Goal: Task Accomplishment & Management: Use online tool/utility

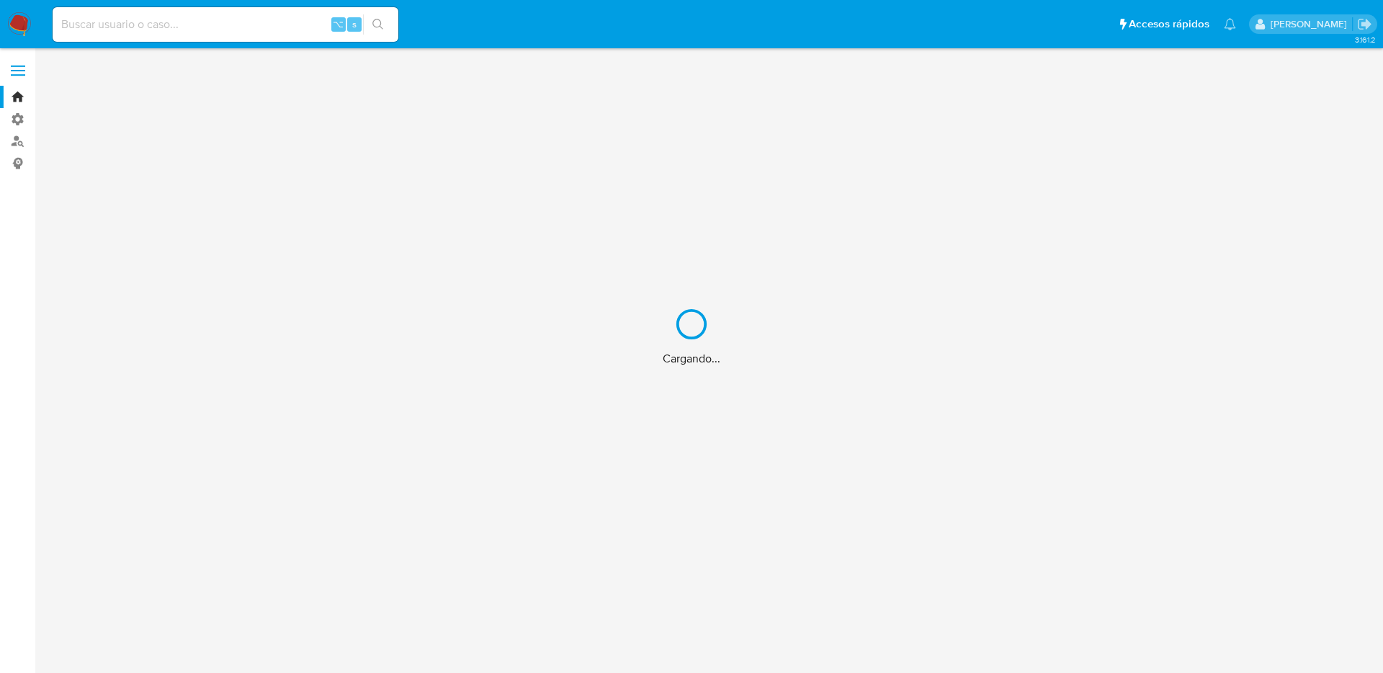
click at [105, 19] on div "Cargando..." at bounding box center [691, 336] width 1383 height 673
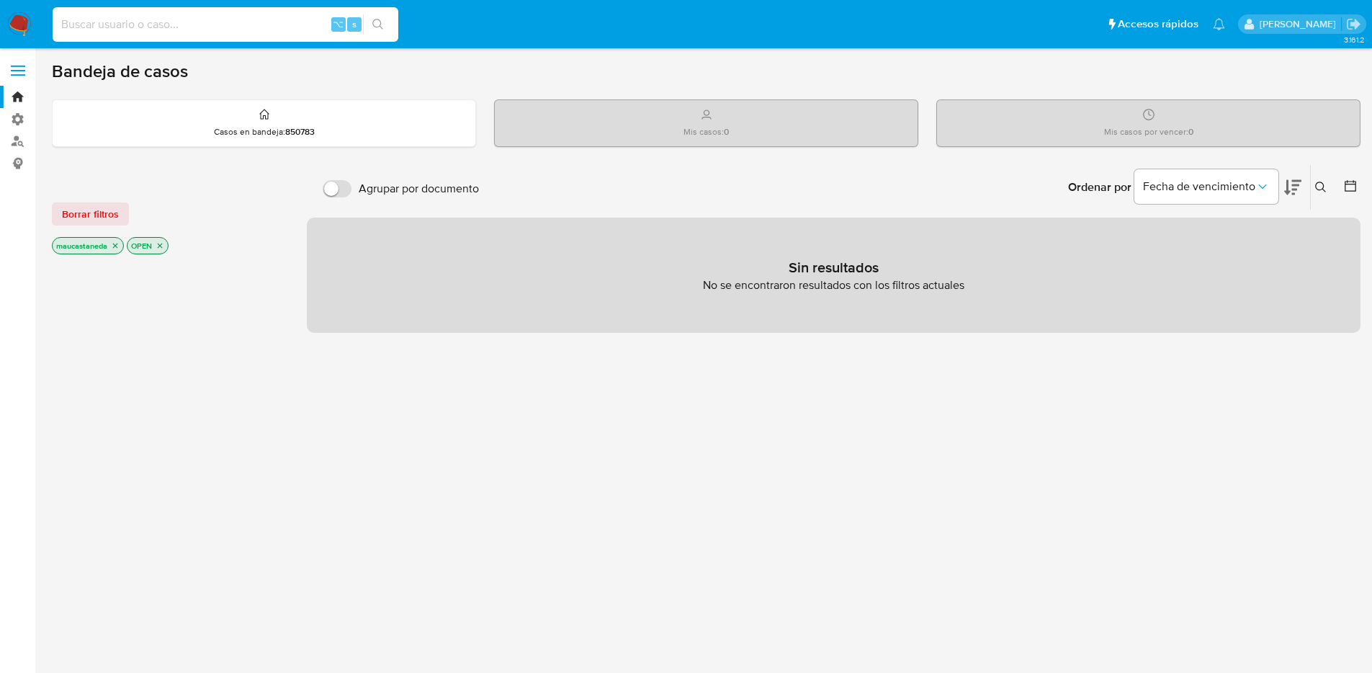
click at [182, 25] on input at bounding box center [226, 24] width 346 height 19
paste input "213277895"
type input "213277895"
click at [380, 26] on icon "search-icon" at bounding box center [377, 24] width 11 height 11
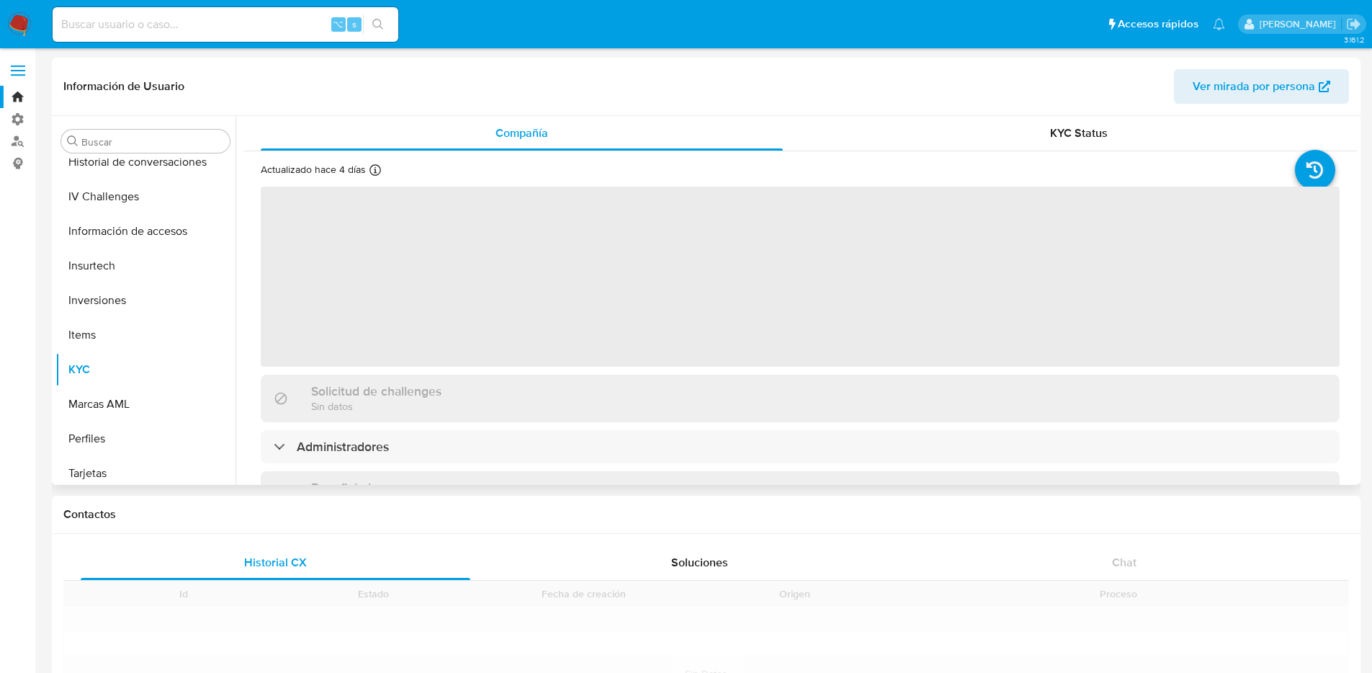
scroll to position [609, 0]
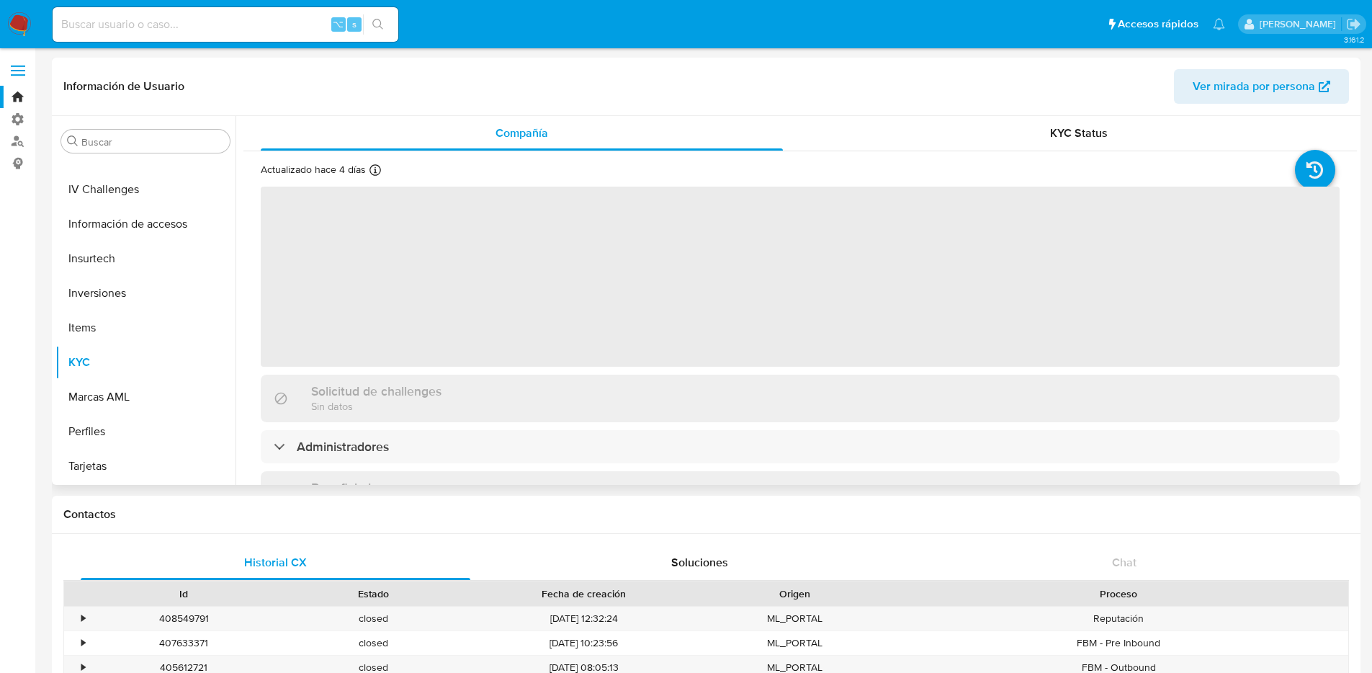
select select "10"
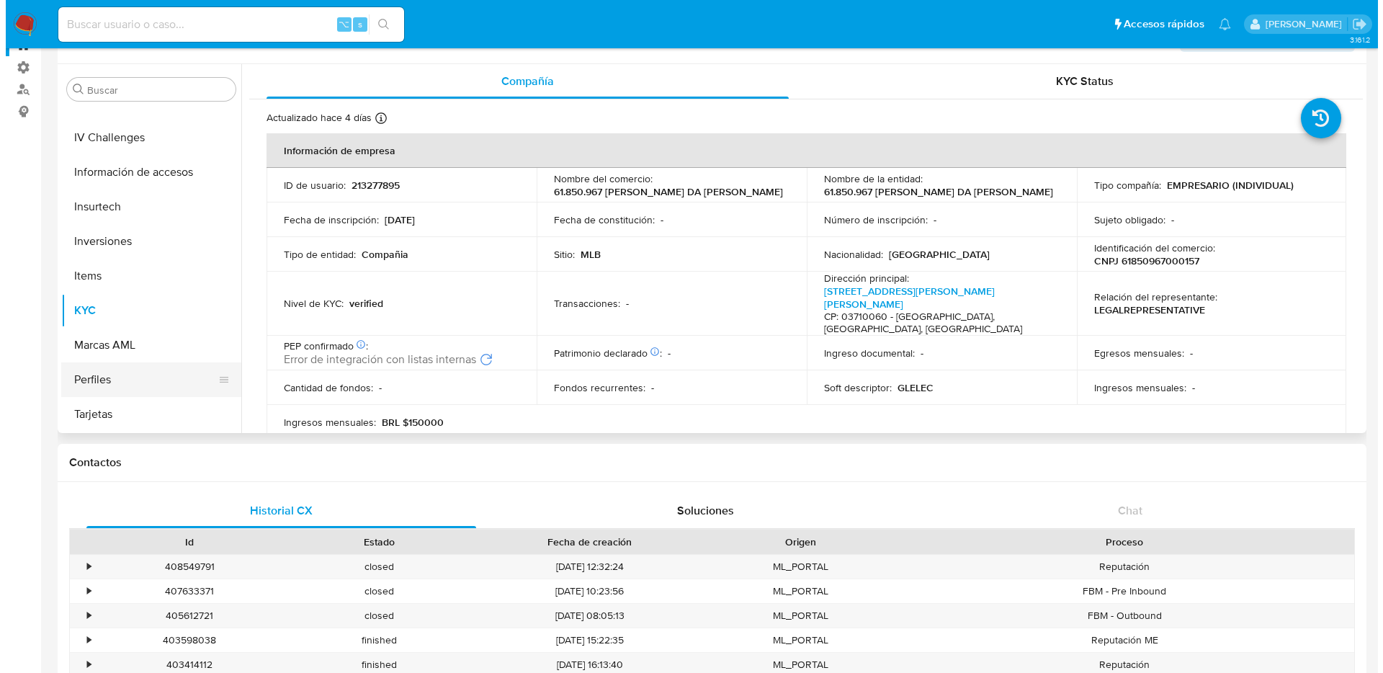
scroll to position [66, 0]
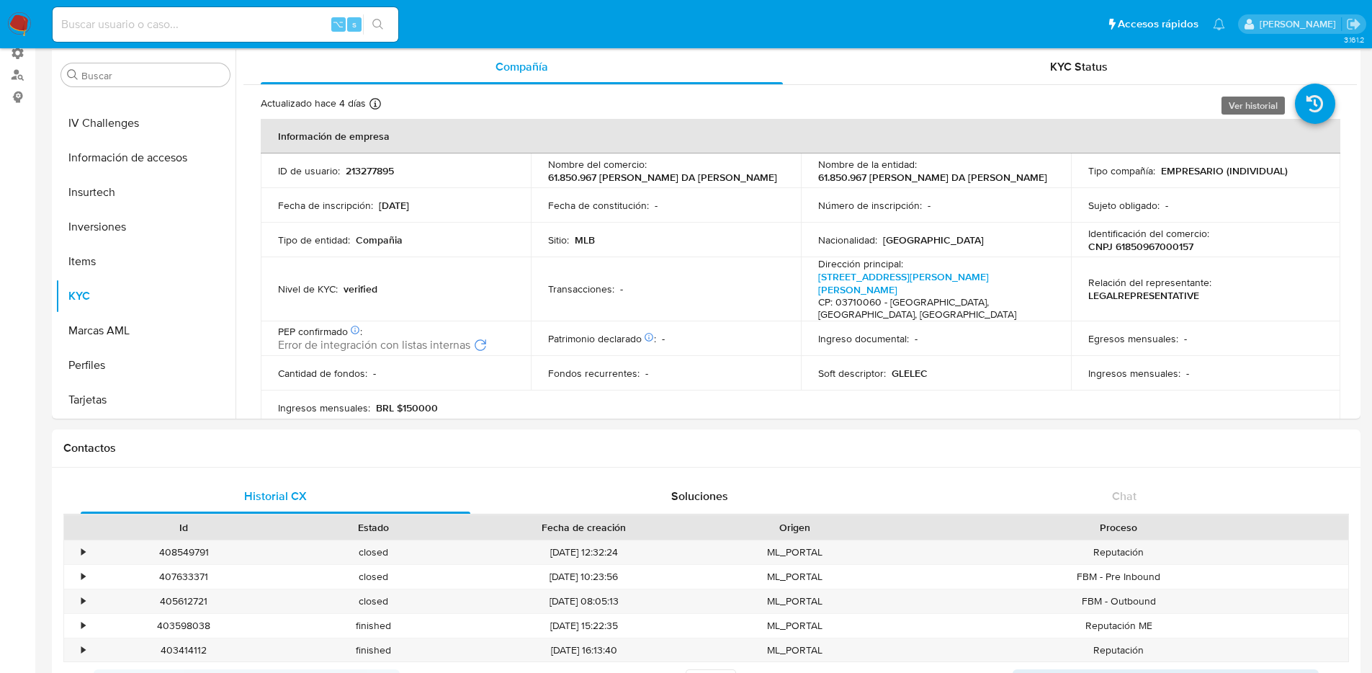
click at [1310, 104] on icon at bounding box center [1315, 104] width 40 height 40
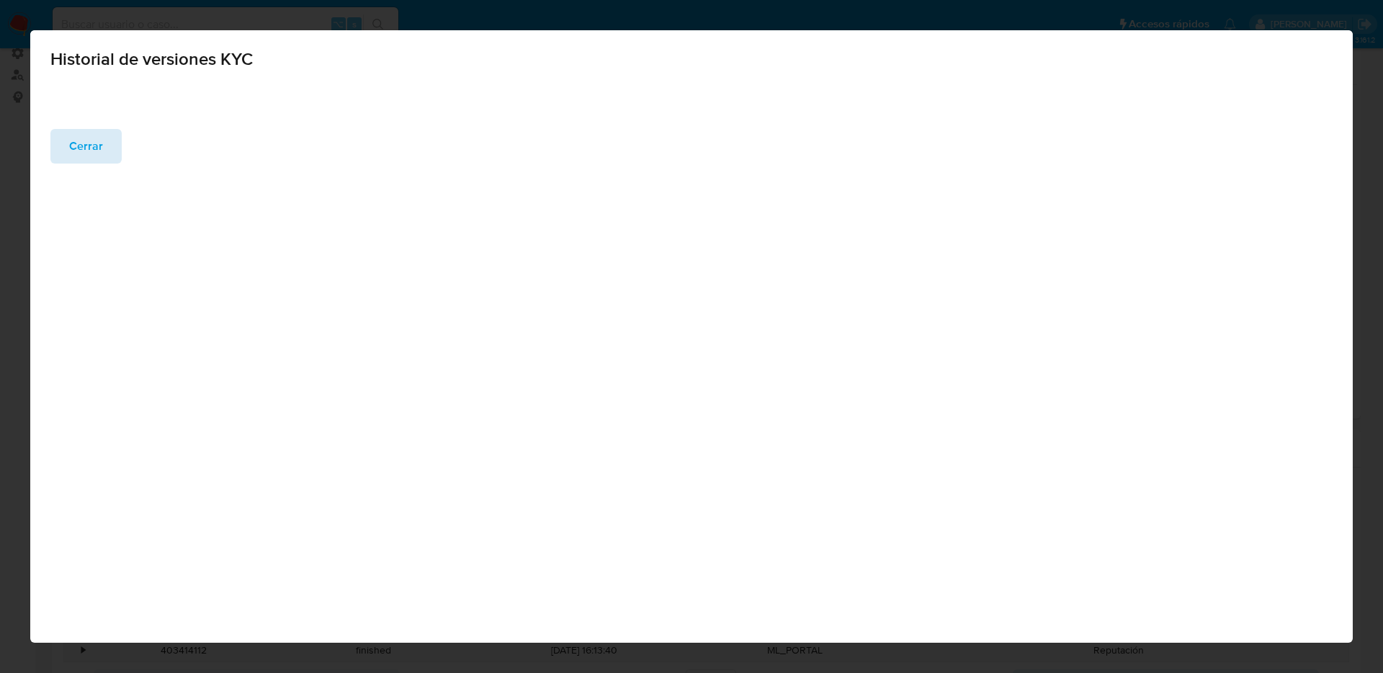
click at [66, 136] on button "Cerrar" at bounding box center [85, 146] width 71 height 35
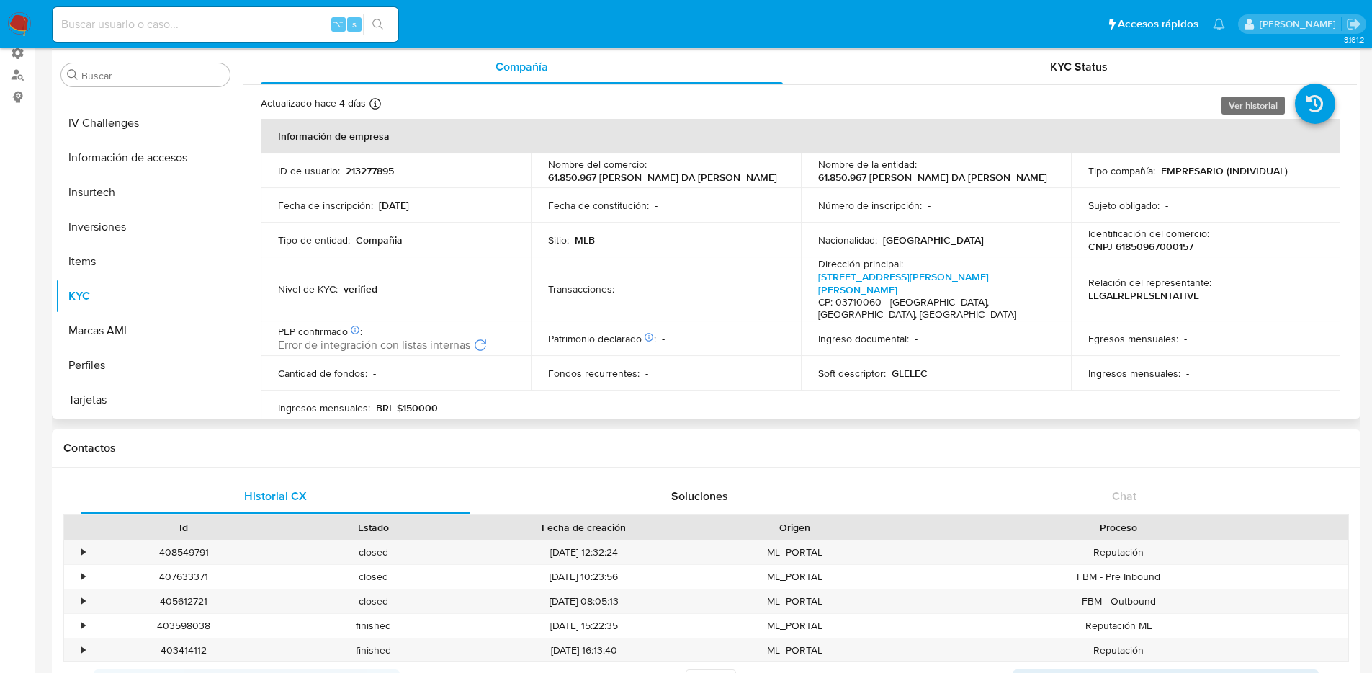
click at [1301, 107] on icon at bounding box center [1315, 104] width 40 height 40
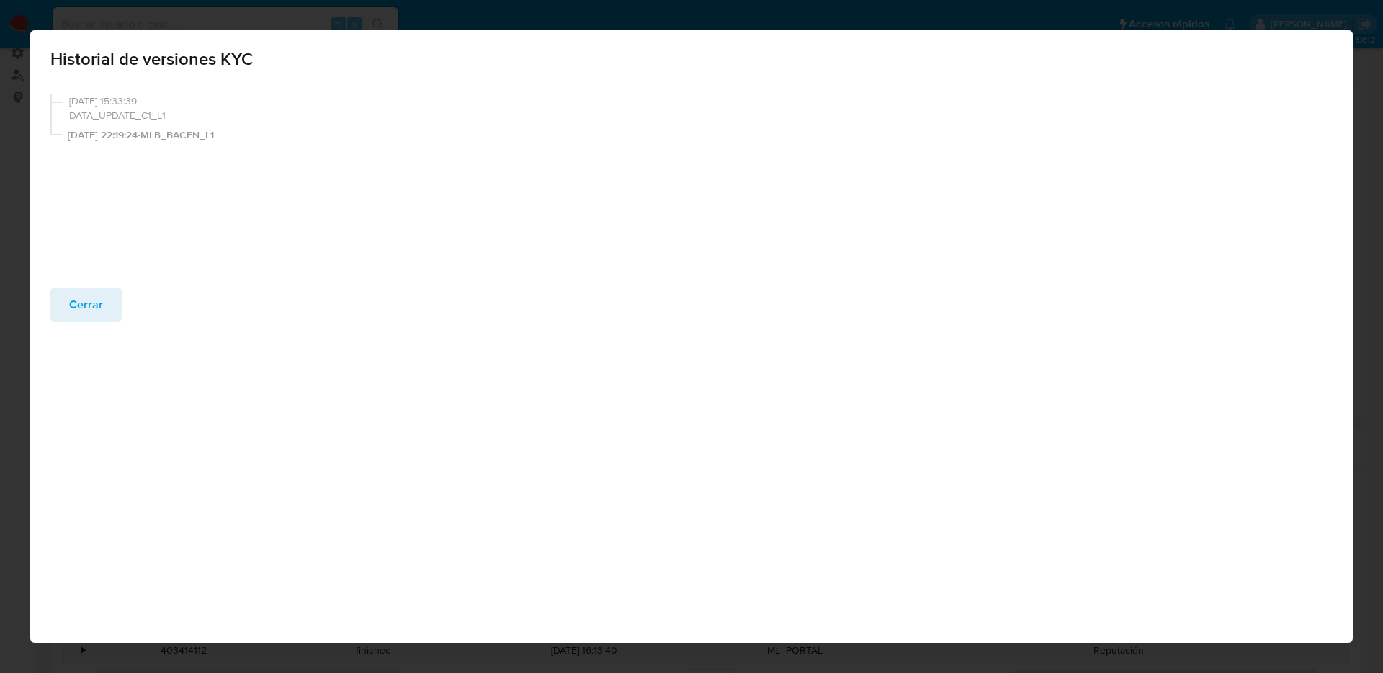
click at [122, 138] on span "23/07/2025 22:19:24-MLB_BACEN_L1" at bounding box center [149, 135] width 163 height 14
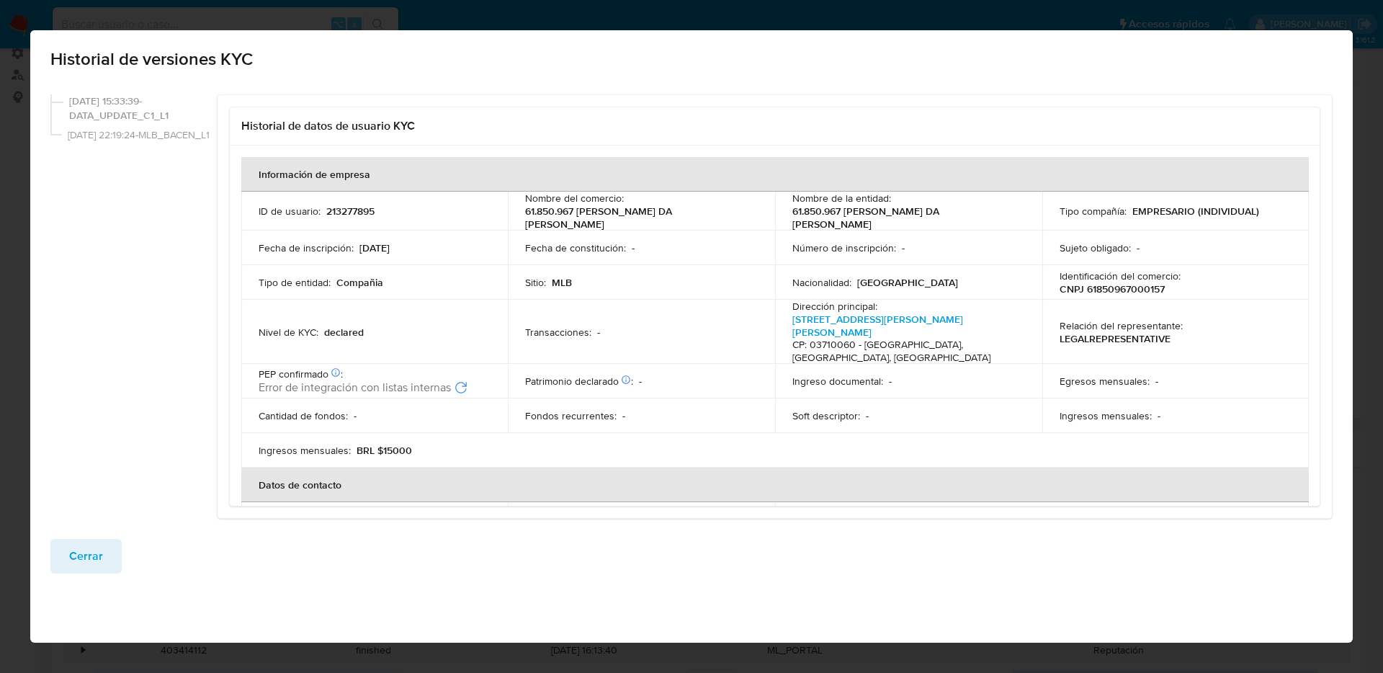
click at [108, 112] on span "20/08/2025 15:33:39-DATA_UPDATE_C1_L1" at bounding box center [140, 108] width 142 height 28
click at [108, 146] on span "23/07/2025 22:19:24-MLB_BACEN_L1" at bounding box center [137, 142] width 139 height 28
click at [101, 100] on span "20/08/2025 15:33:39-DATA_UPDATE_C1_L1" at bounding box center [140, 108] width 142 height 28
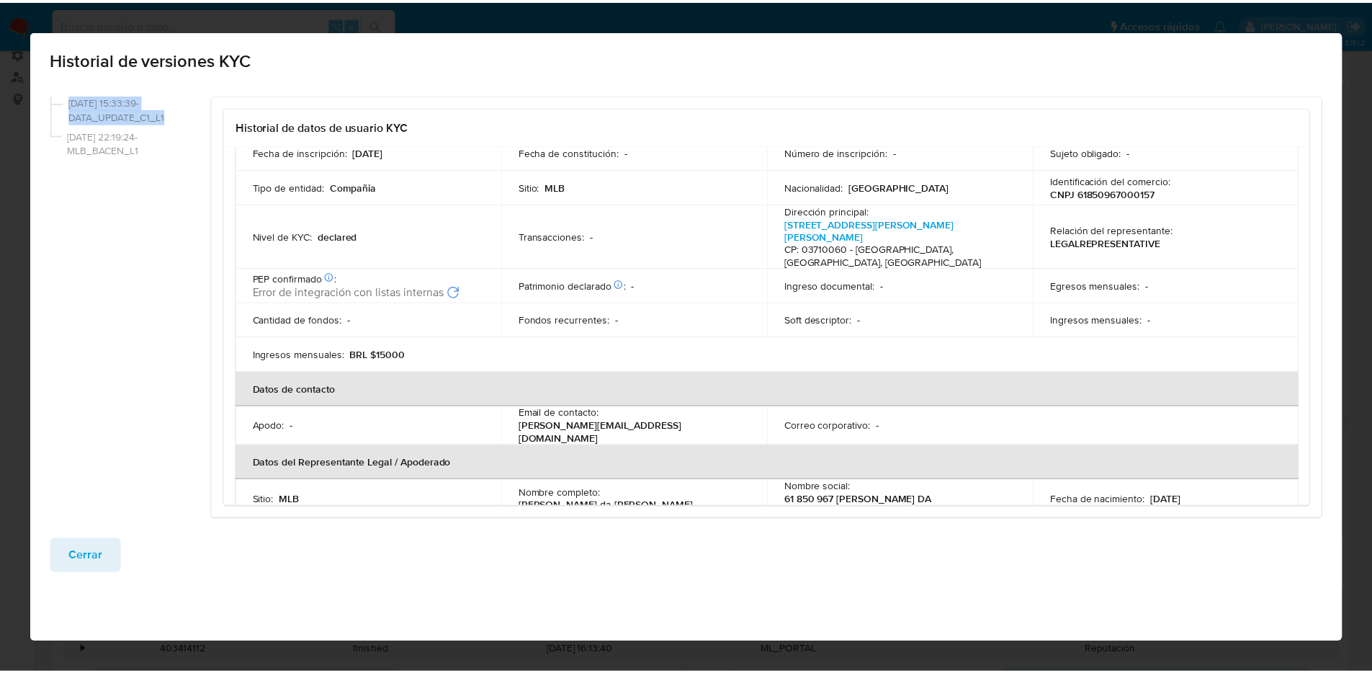
scroll to position [0, 0]
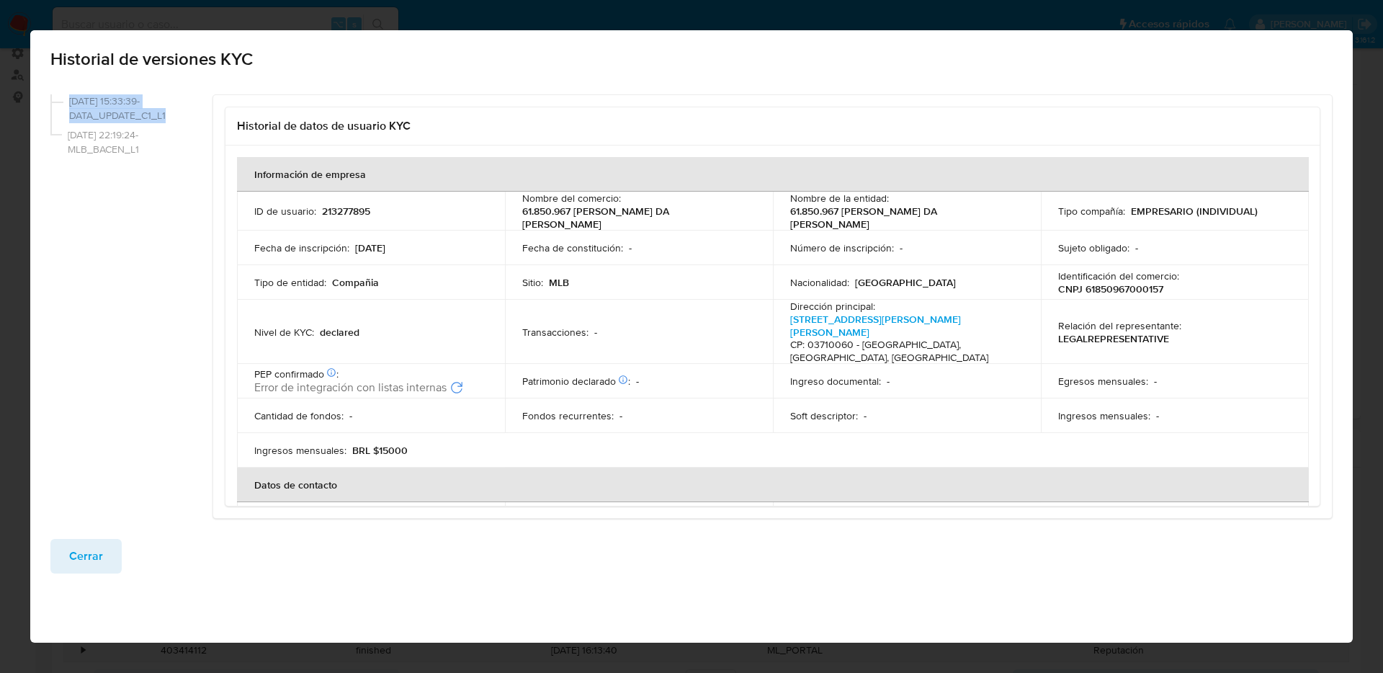
click at [75, 550] on span "Cerrar" at bounding box center [86, 556] width 34 height 32
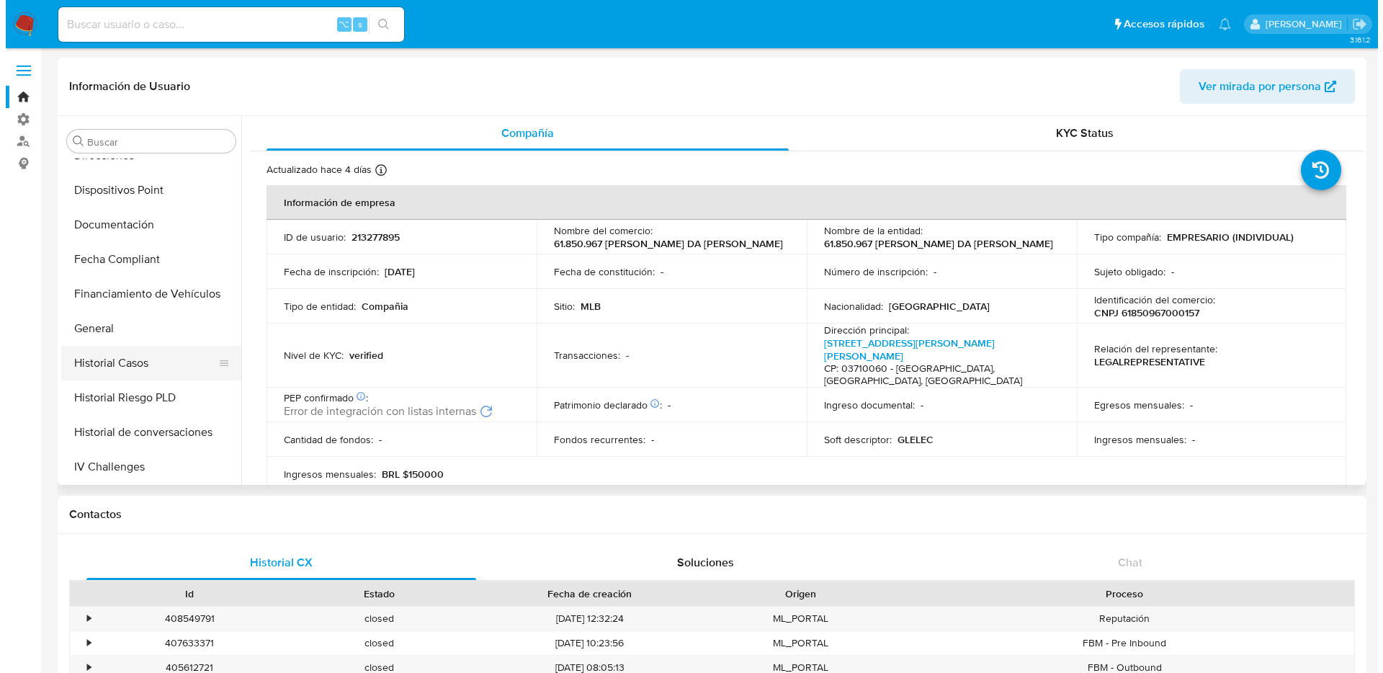
scroll to position [361, 0]
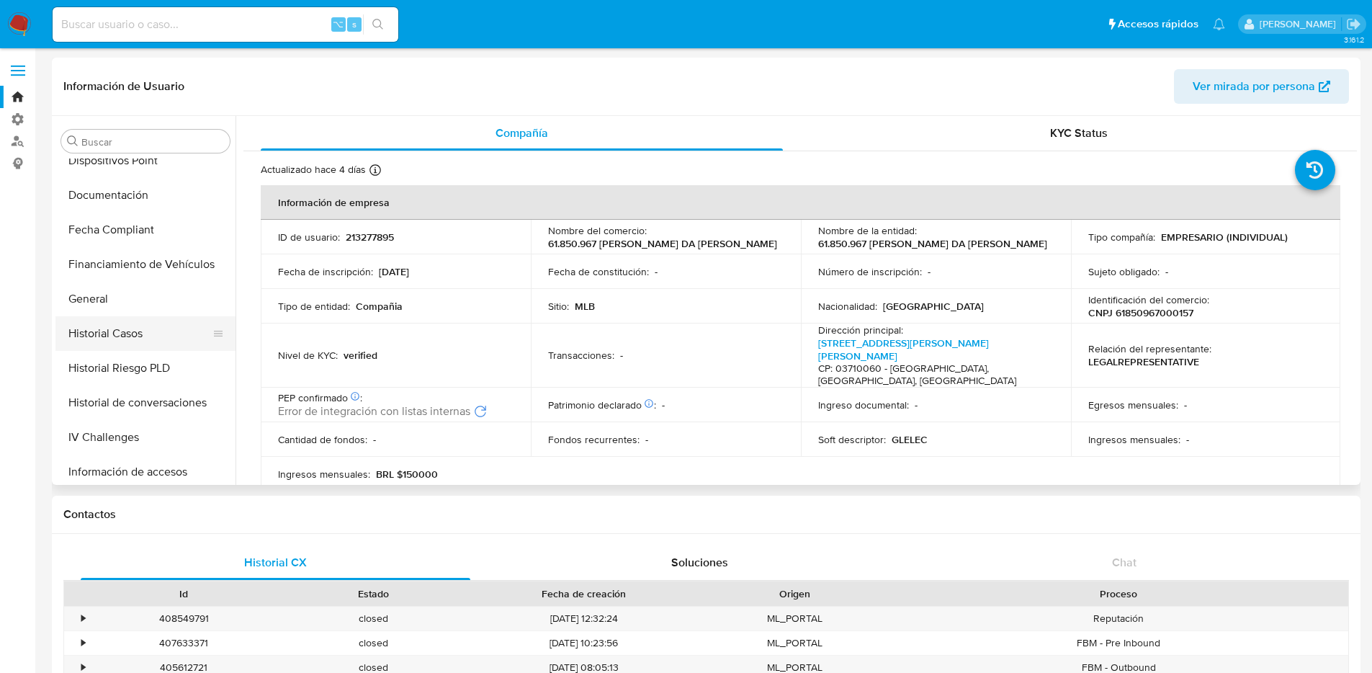
click at [174, 332] on button "Historial Casos" at bounding box center [139, 333] width 169 height 35
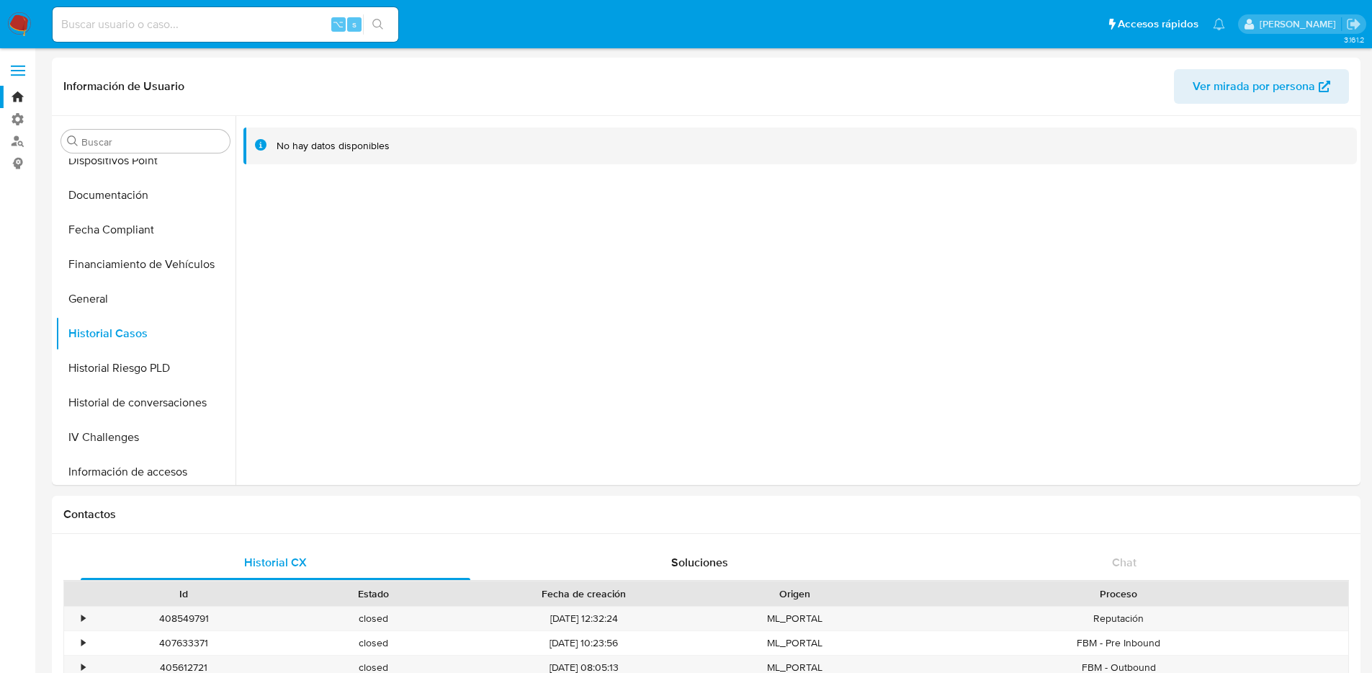
click at [225, 29] on input at bounding box center [226, 24] width 346 height 19
paste input "130242794"
type input "130242794"
click at [353, 27] on span "s" at bounding box center [354, 24] width 4 height 14
click at [341, 27] on span "⌥" at bounding box center [338, 24] width 11 height 14
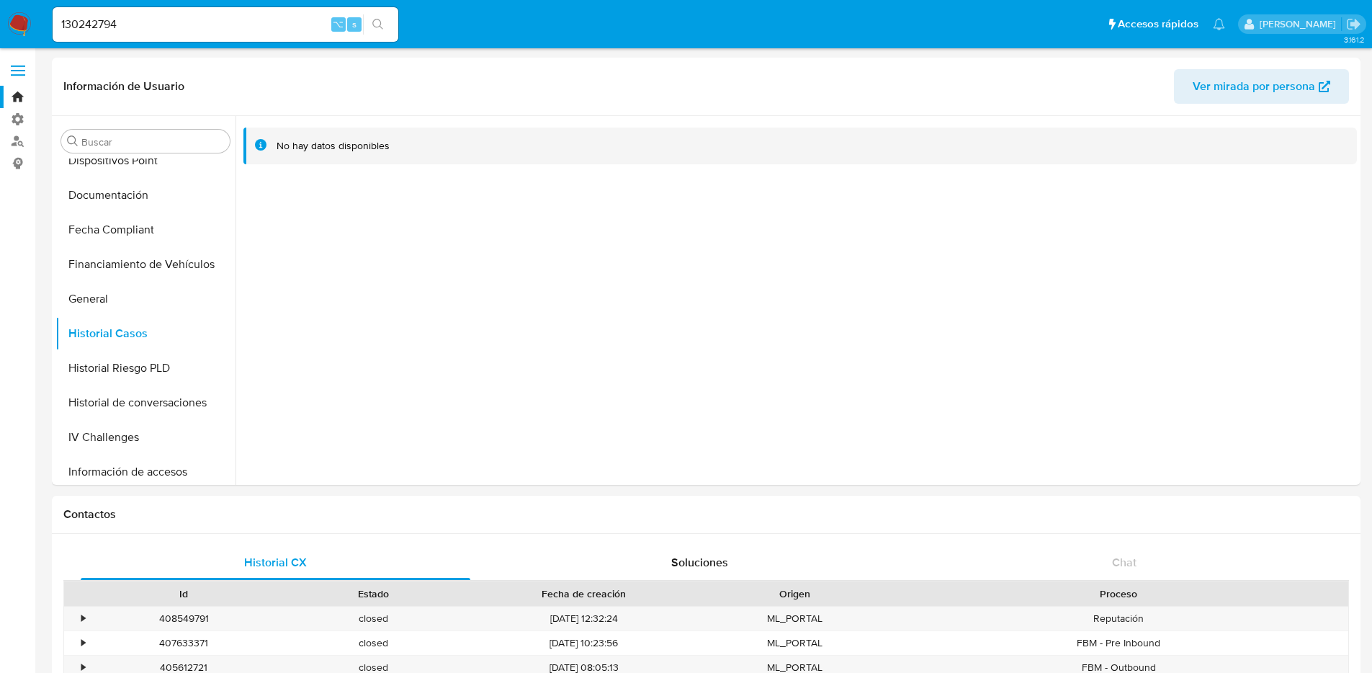
click at [375, 25] on icon "search-icon" at bounding box center [377, 24] width 11 height 11
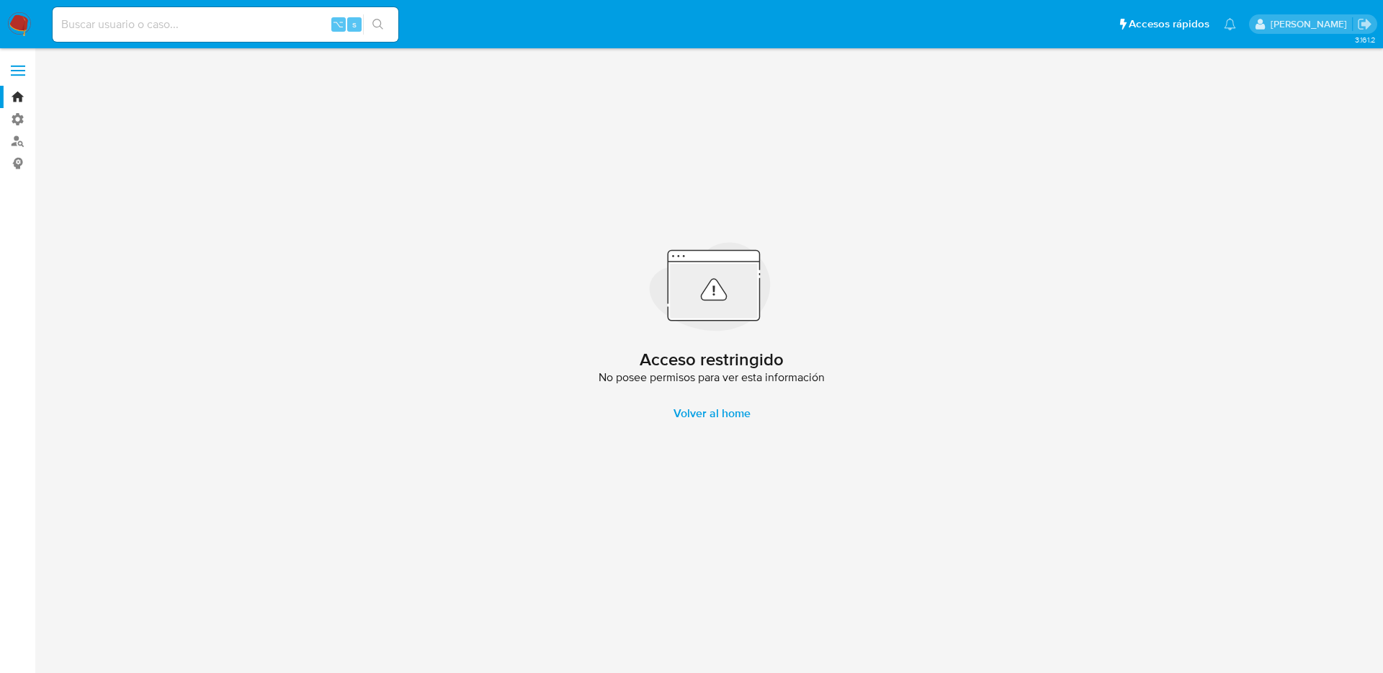
click at [16, 70] on span at bounding box center [18, 71] width 14 height 2
click at [0, 0] on input "checkbox" at bounding box center [0, 0] width 0 height 0
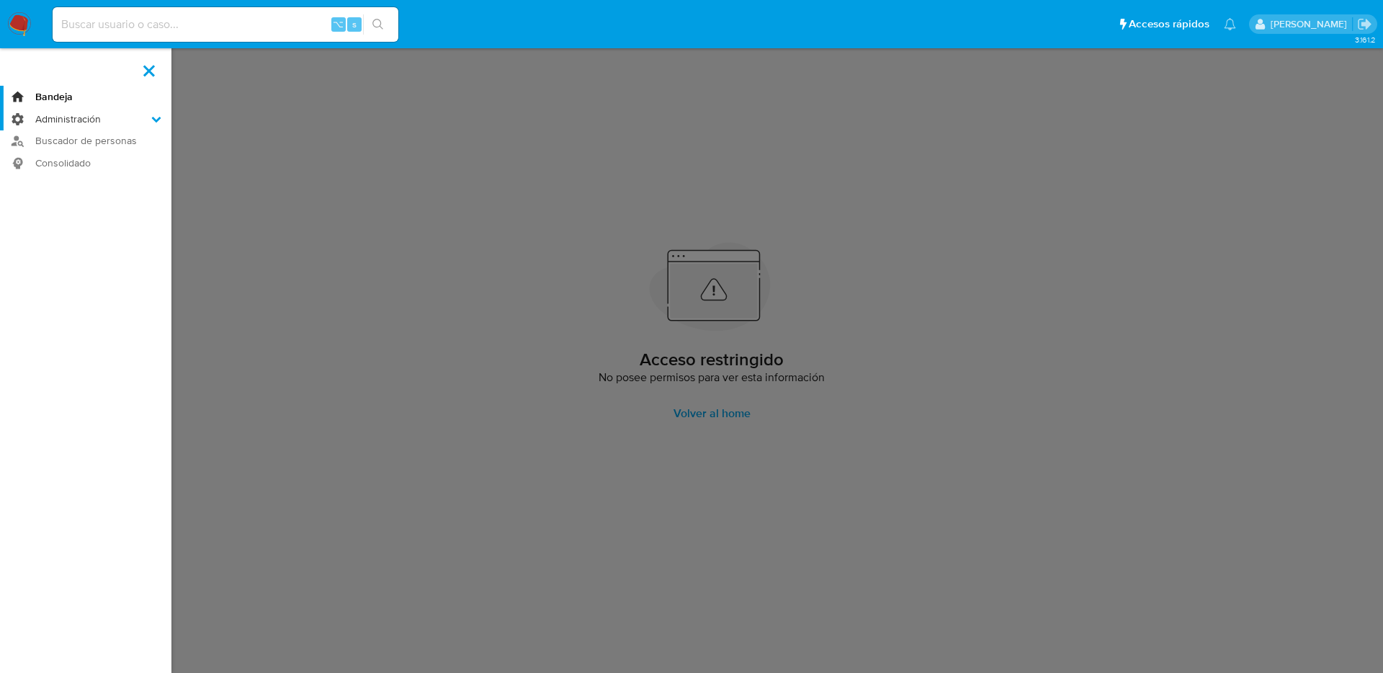
click at [147, 122] on label "Administración" at bounding box center [85, 119] width 171 height 22
click at [0, 0] on input "Administración" at bounding box center [0, 0] width 0 height 0
click at [46, 95] on link "Bandeja" at bounding box center [85, 97] width 171 height 22
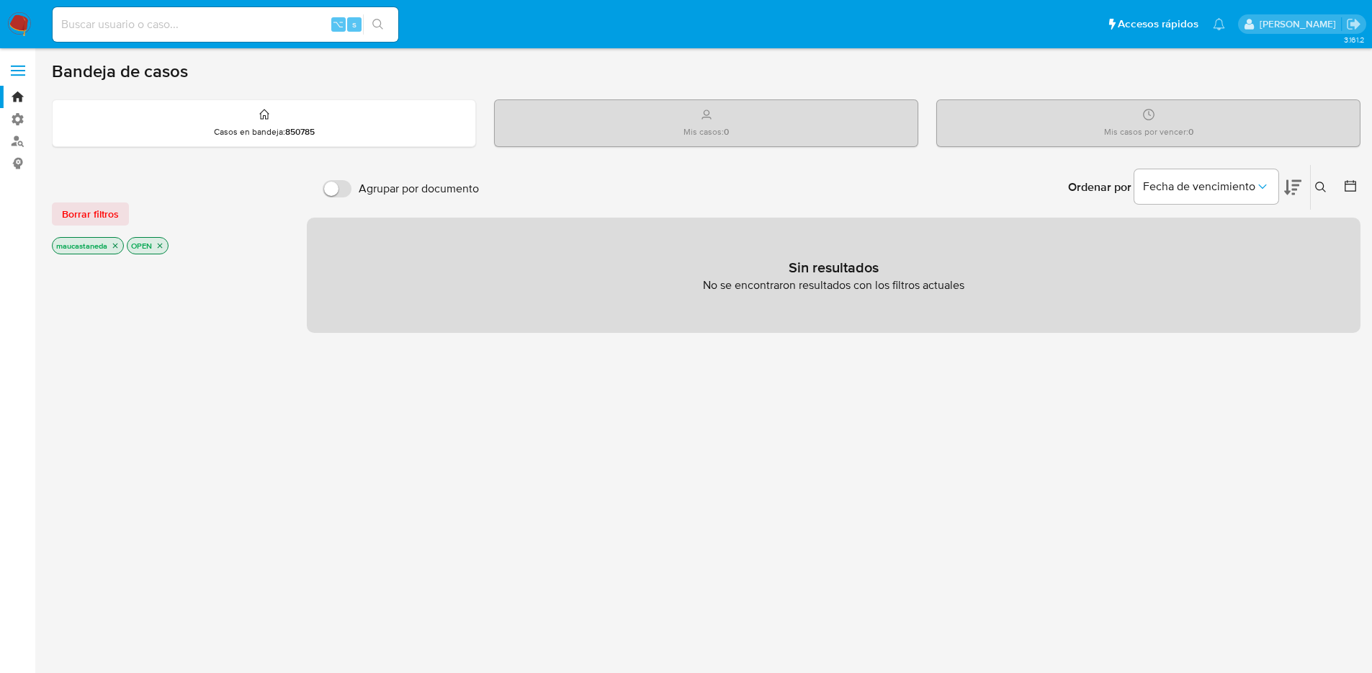
click at [202, 17] on input at bounding box center [226, 24] width 346 height 19
paste input "130242794"
type input "130242794"
click at [375, 21] on icon "search-icon" at bounding box center [378, 25] width 12 height 12
click at [217, 34] on div "⌥ s" at bounding box center [226, 24] width 346 height 35
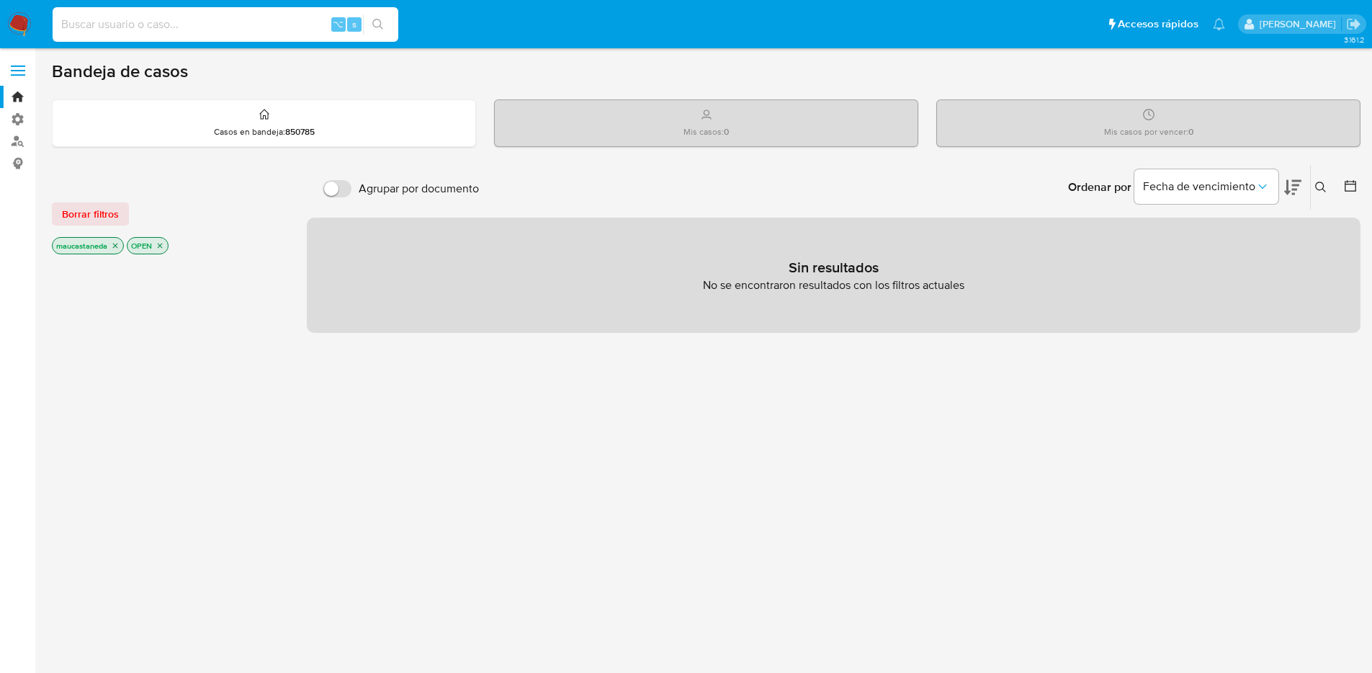
click at [212, 30] on input at bounding box center [226, 24] width 346 height 19
paste input "[rf8Q1BtNfsnRsTaXrHs093gj]"
click at [63, 27] on input "[rf8Q1BtNfsnRsTaXrHs093gj" at bounding box center [226, 24] width 346 height 19
type input "rf8Q1BtNfsnRsTaXrHs093gj"
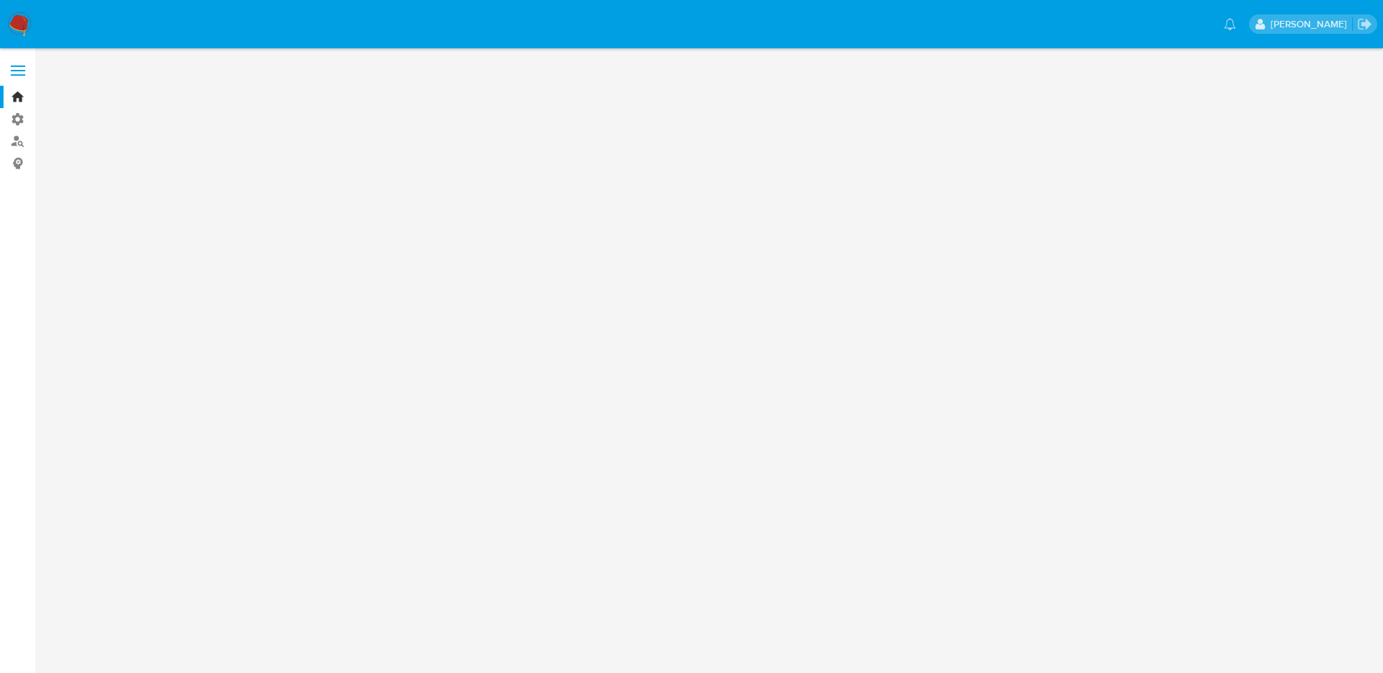
click at [19, 71] on span at bounding box center [18, 71] width 14 height 2
click at [0, 0] on input "checkbox" at bounding box center [0, 0] width 0 height 0
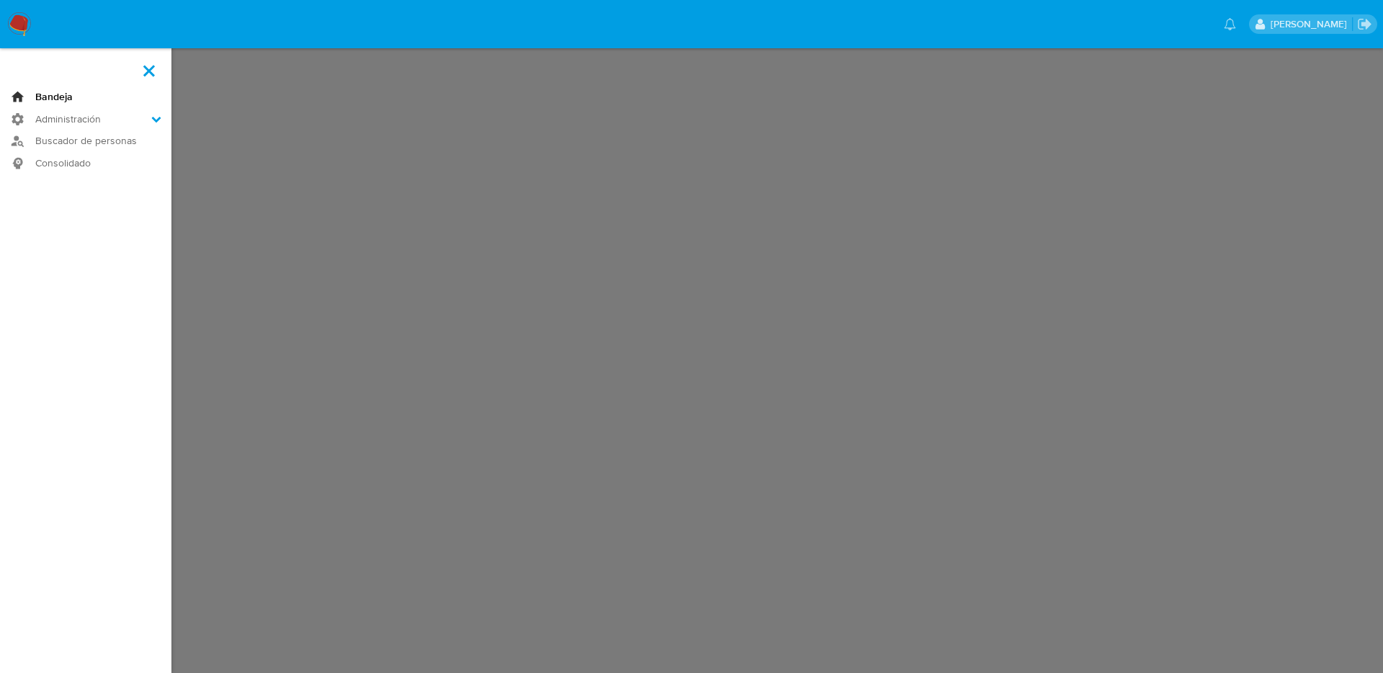
click at [46, 97] on link "Bandeja" at bounding box center [85, 97] width 171 height 22
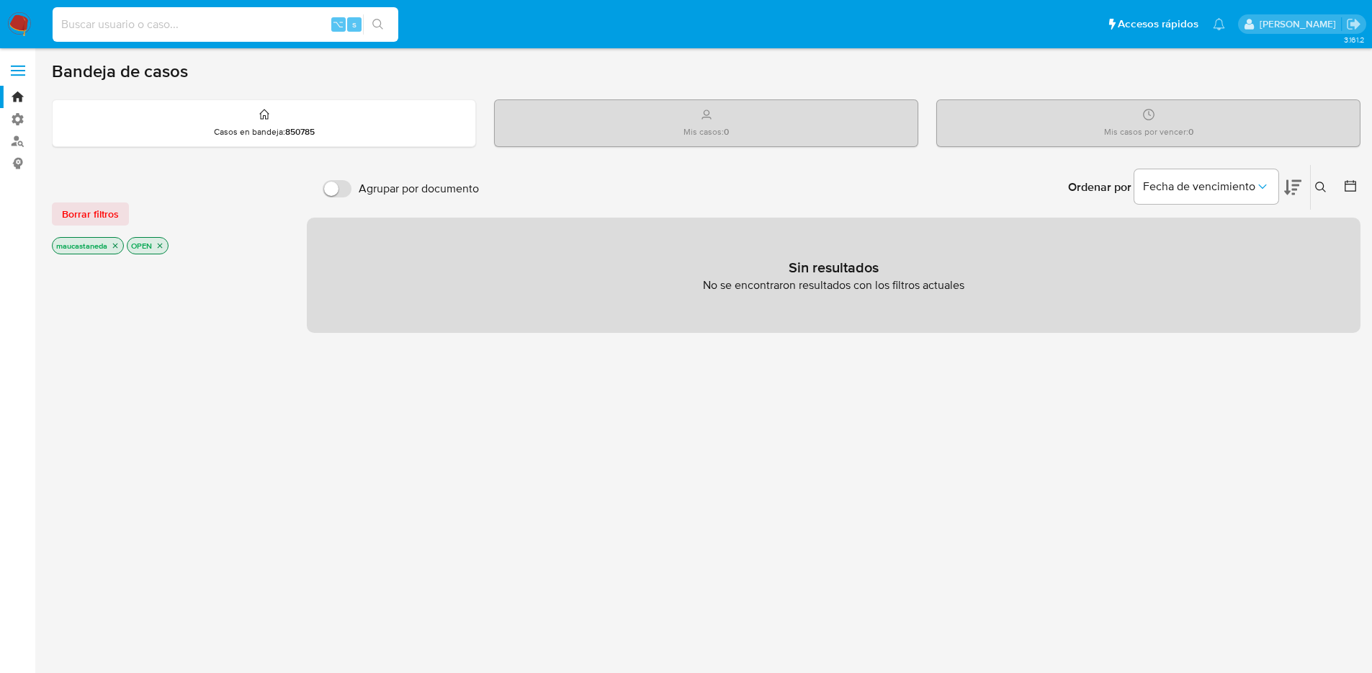
click at [254, 15] on input at bounding box center [226, 24] width 346 height 19
paste input "rf8Q1BtNfsnRsTaXrHs093gj"
type input "rf8Q1BtNfsnRsTaXrHs093gj"
click at [372, 28] on icon "search-icon" at bounding box center [378, 25] width 12 height 12
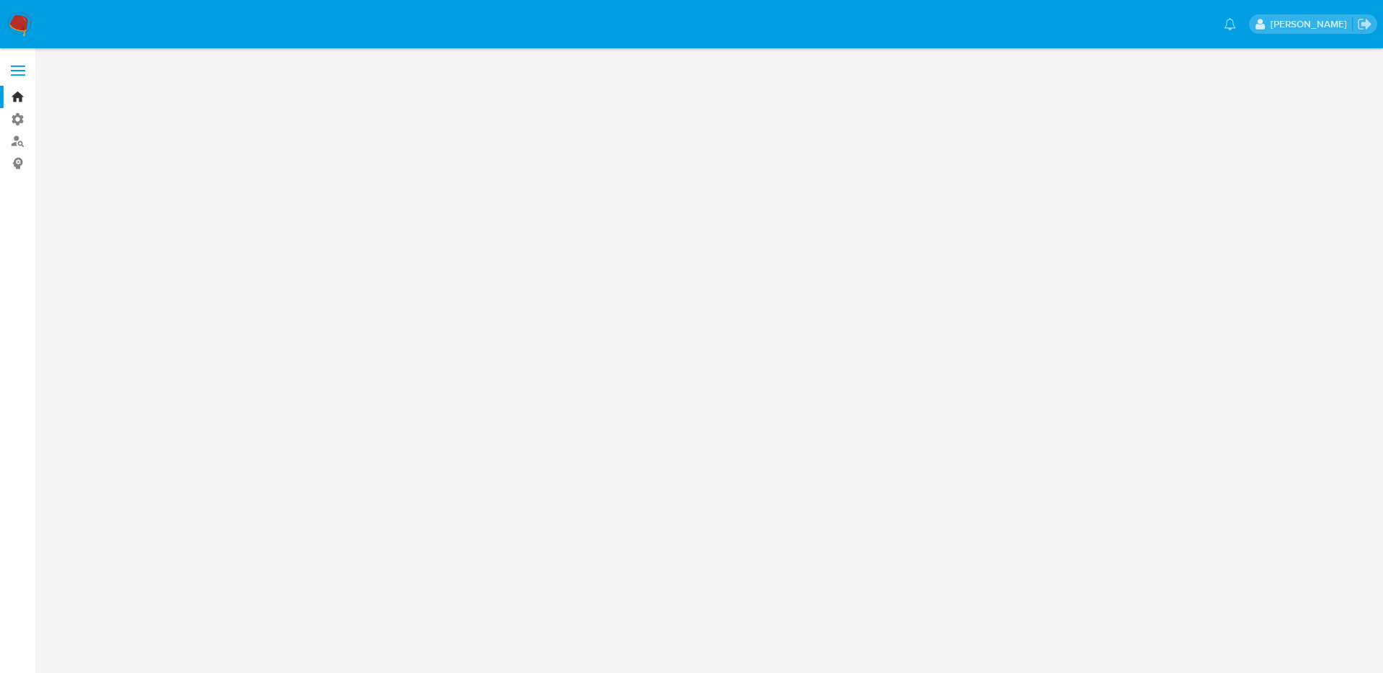
click at [29, 17] on img at bounding box center [19, 24] width 24 height 24
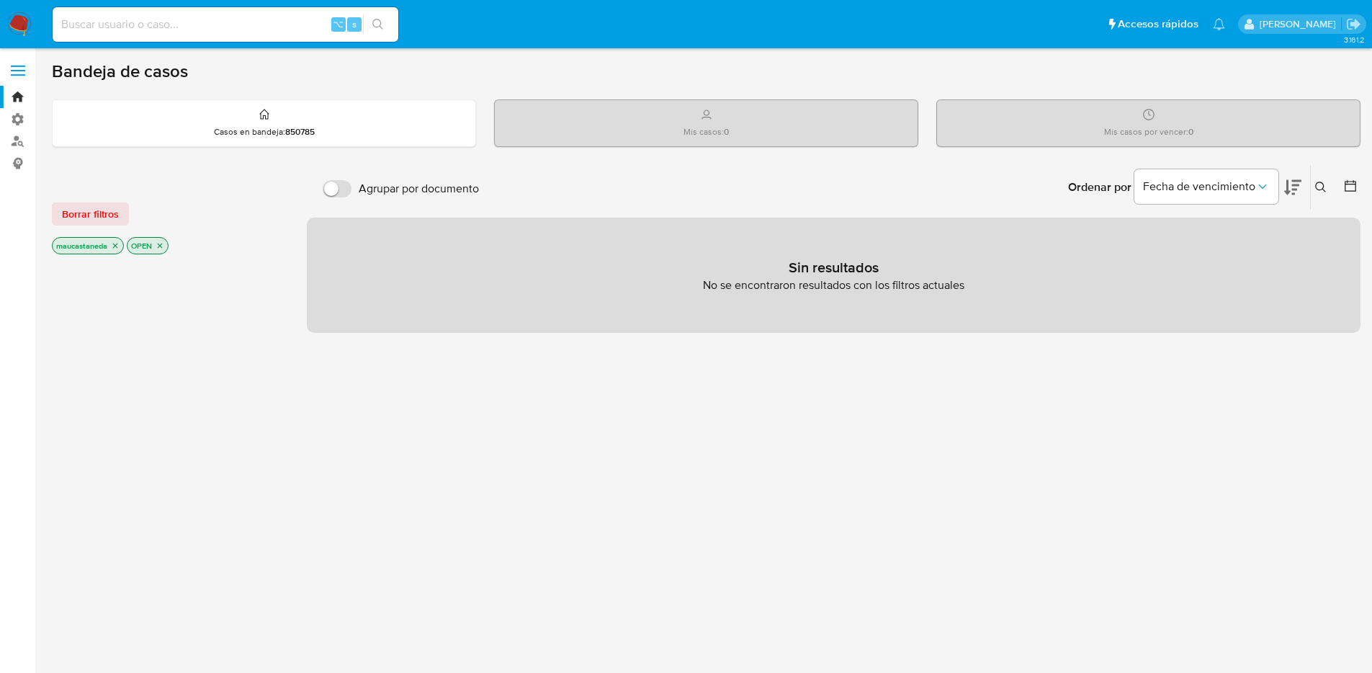
click at [221, 30] on input at bounding box center [226, 24] width 346 height 19
paste input "7EKrgqrHUudoFOaZ0MAPpT2H"
type input "7EKrgqrHUudoFOaZ0MAPpT2H"
click at [380, 24] on icon "search-icon" at bounding box center [377, 24] width 11 height 11
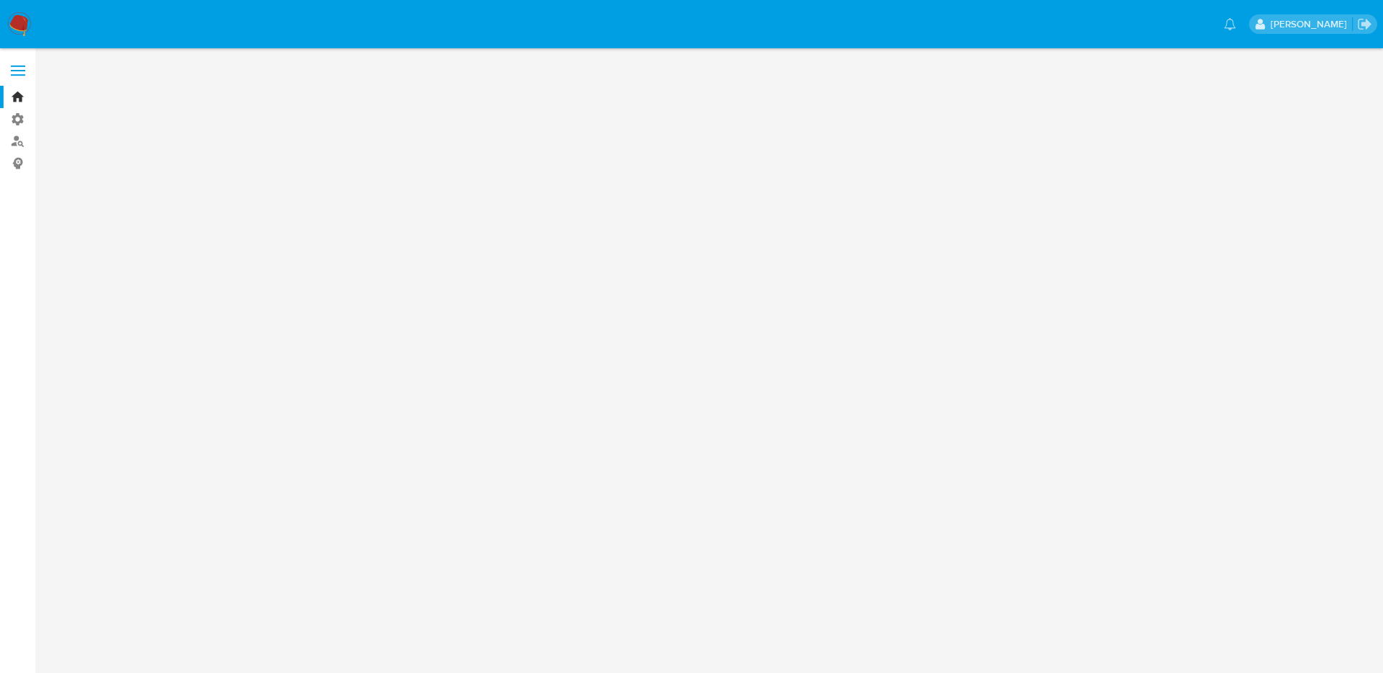
click at [10, 27] on img at bounding box center [19, 24] width 24 height 24
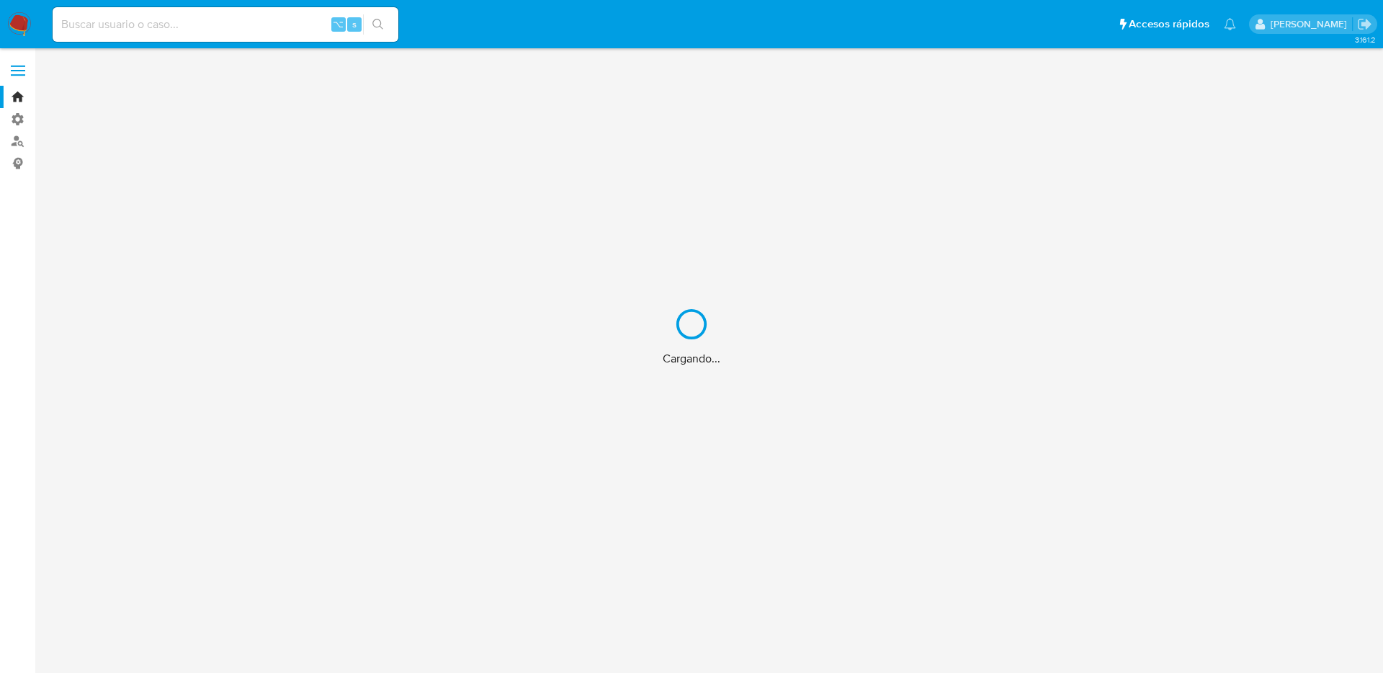
click at [201, 25] on div "Cargando..." at bounding box center [691, 336] width 1383 height 673
click at [188, 23] on div "Cargando..." at bounding box center [691, 336] width 1383 height 673
click at [148, 30] on div "Cargando..." at bounding box center [691, 336] width 1383 height 673
click at [143, 27] on div "Cargando..." at bounding box center [691, 336] width 1383 height 673
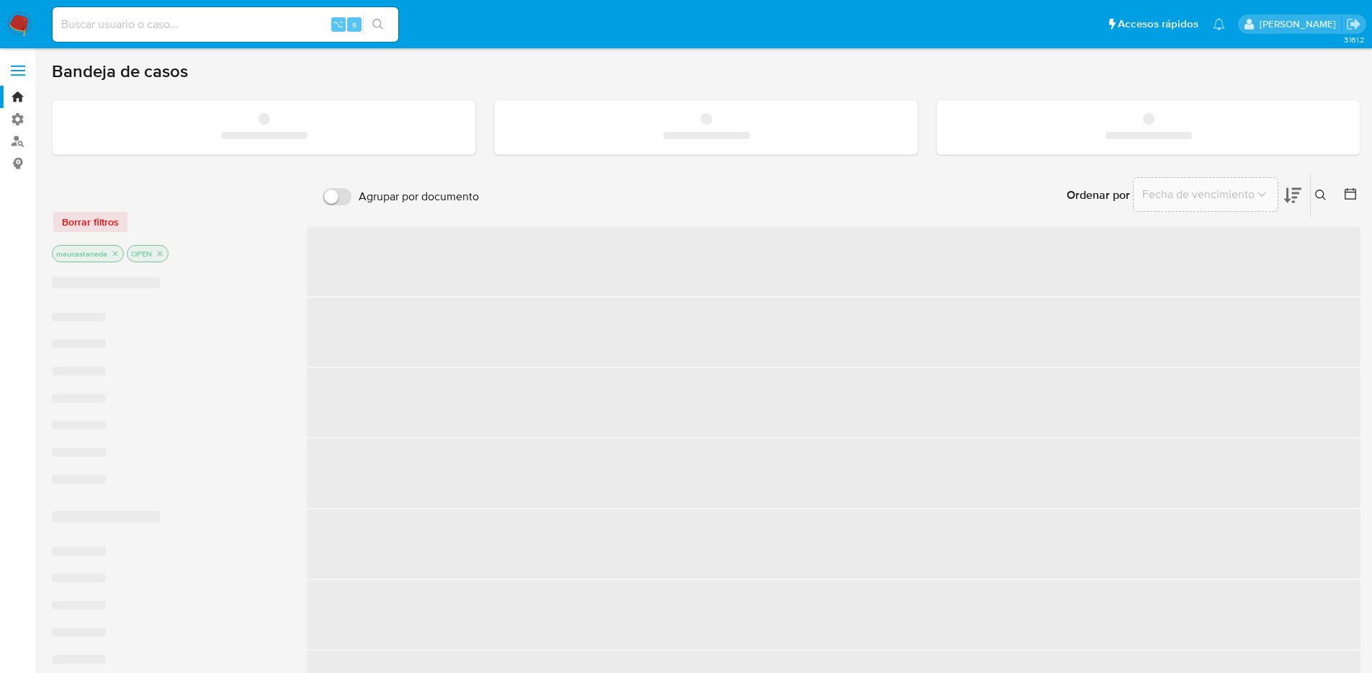
click at [138, 28] on input at bounding box center [226, 24] width 346 height 19
paste input "CS5YCrrazWHo77gCstVbV7pM"
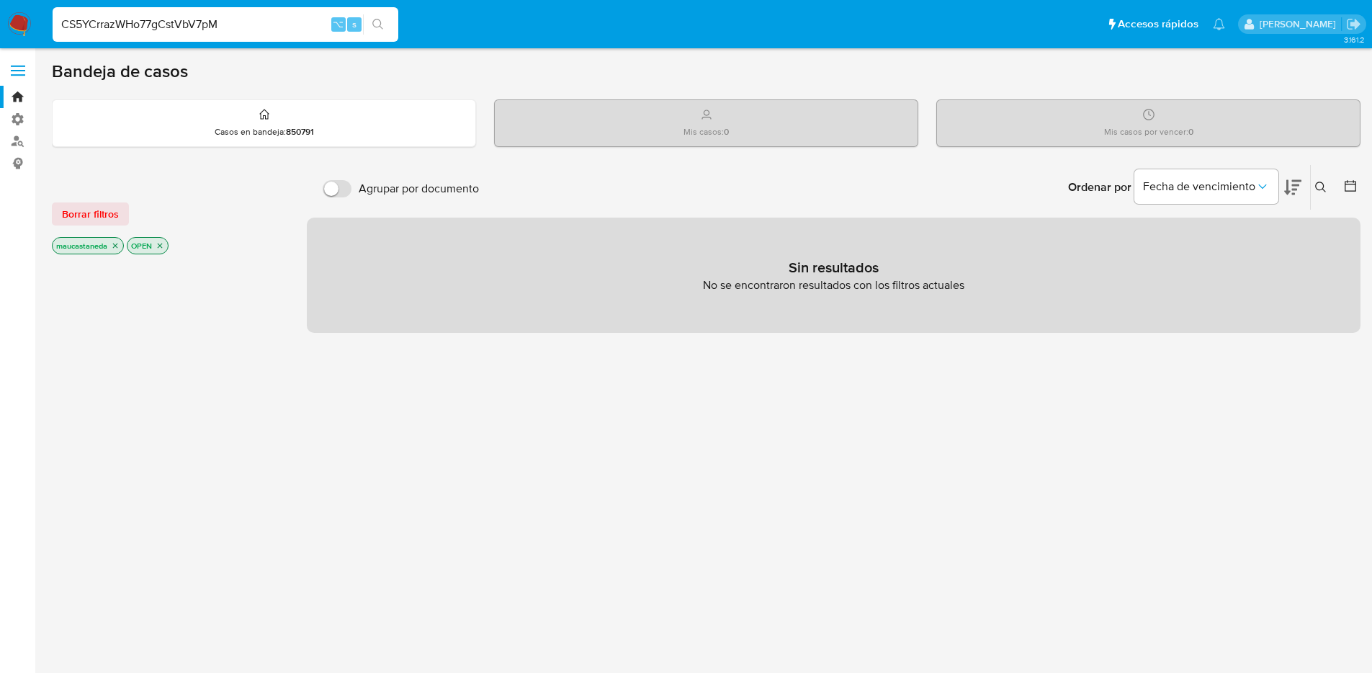
type input "CS5YCrrazWHo77gCstVbV7pM"
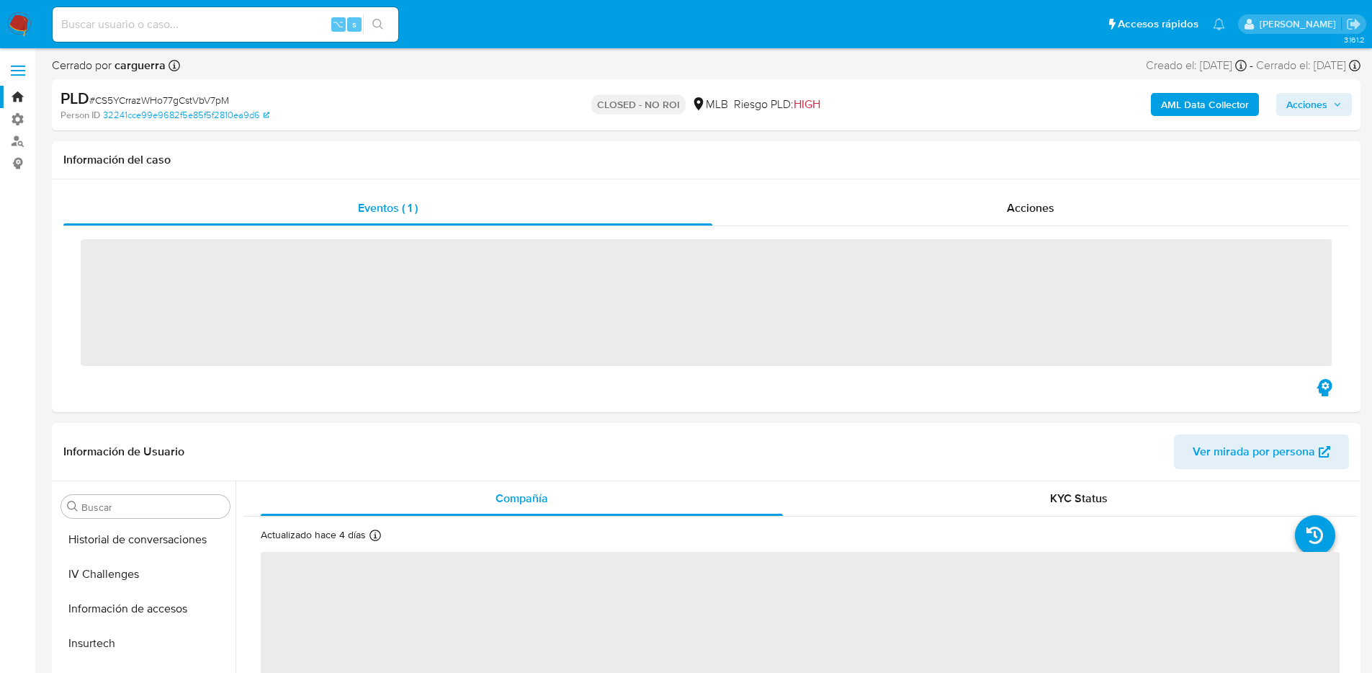
scroll to position [609, 0]
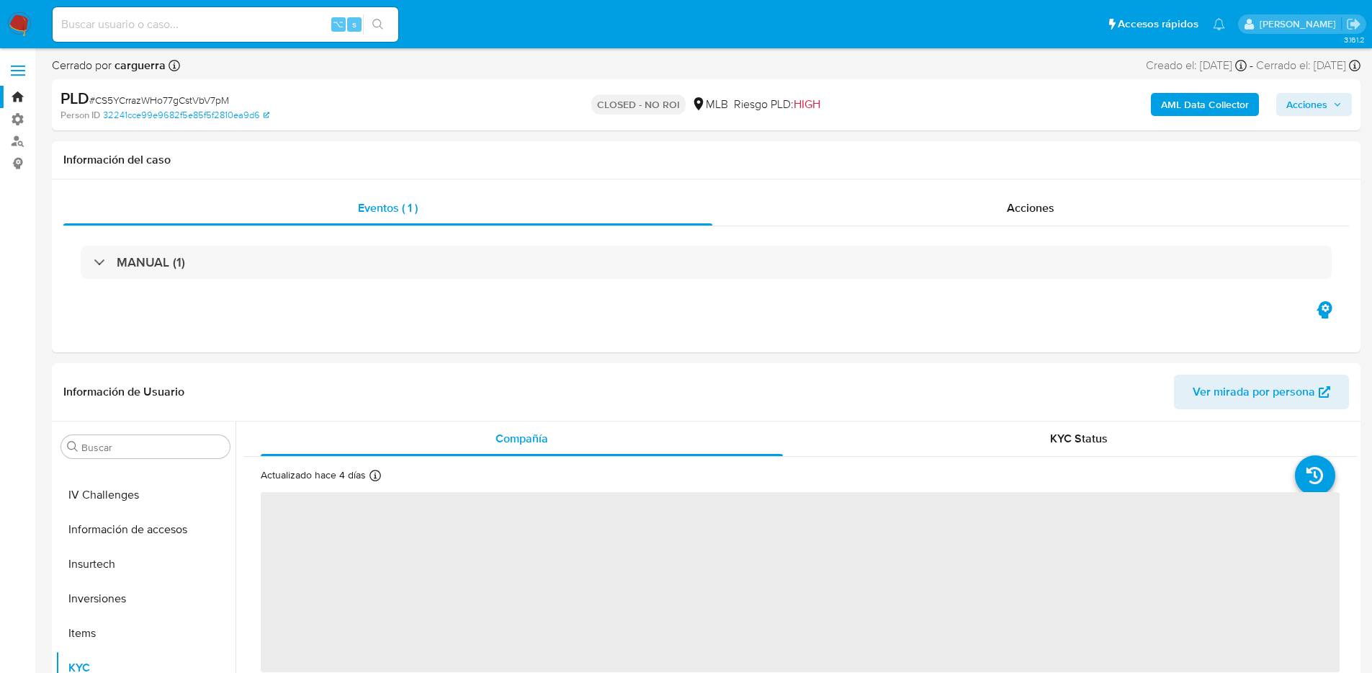
select select "10"
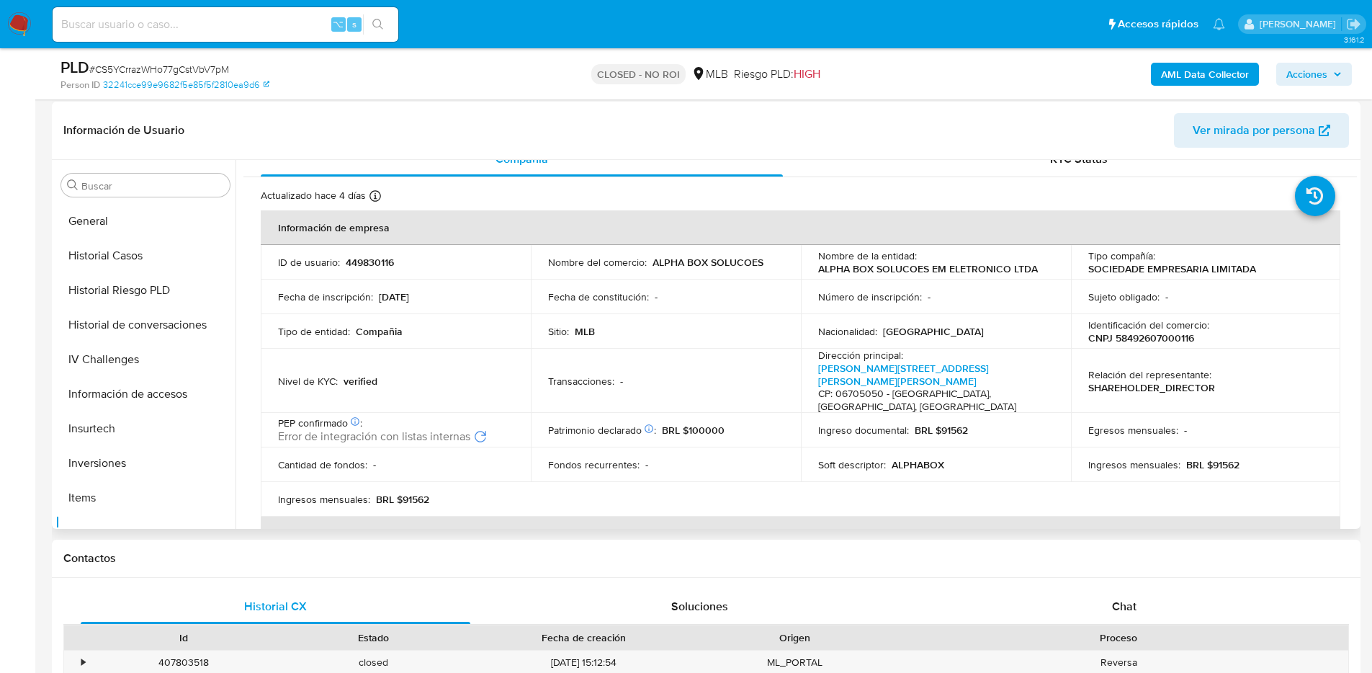
scroll to position [479, 0]
click at [371, 264] on p "449830116" at bounding box center [370, 262] width 48 height 13
copy p "449830116"
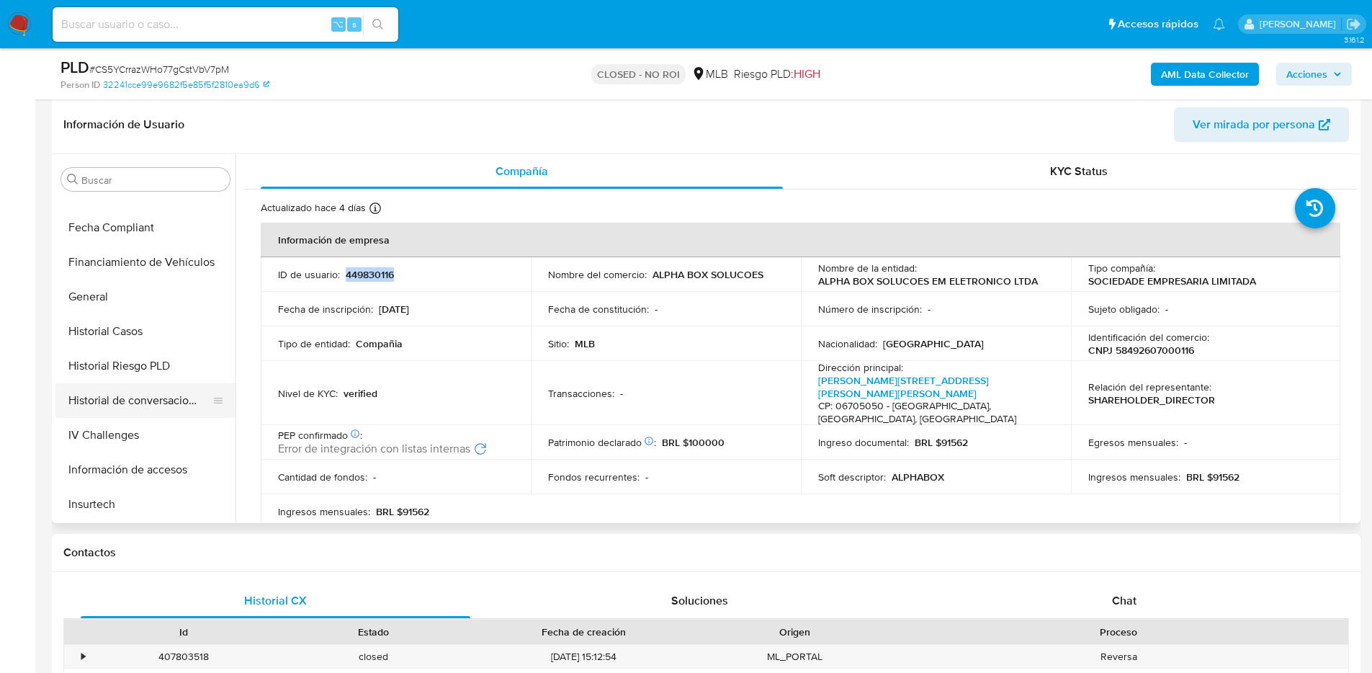
scroll to position [401, 0]
click at [138, 326] on button "Historial Casos" at bounding box center [139, 332] width 169 height 35
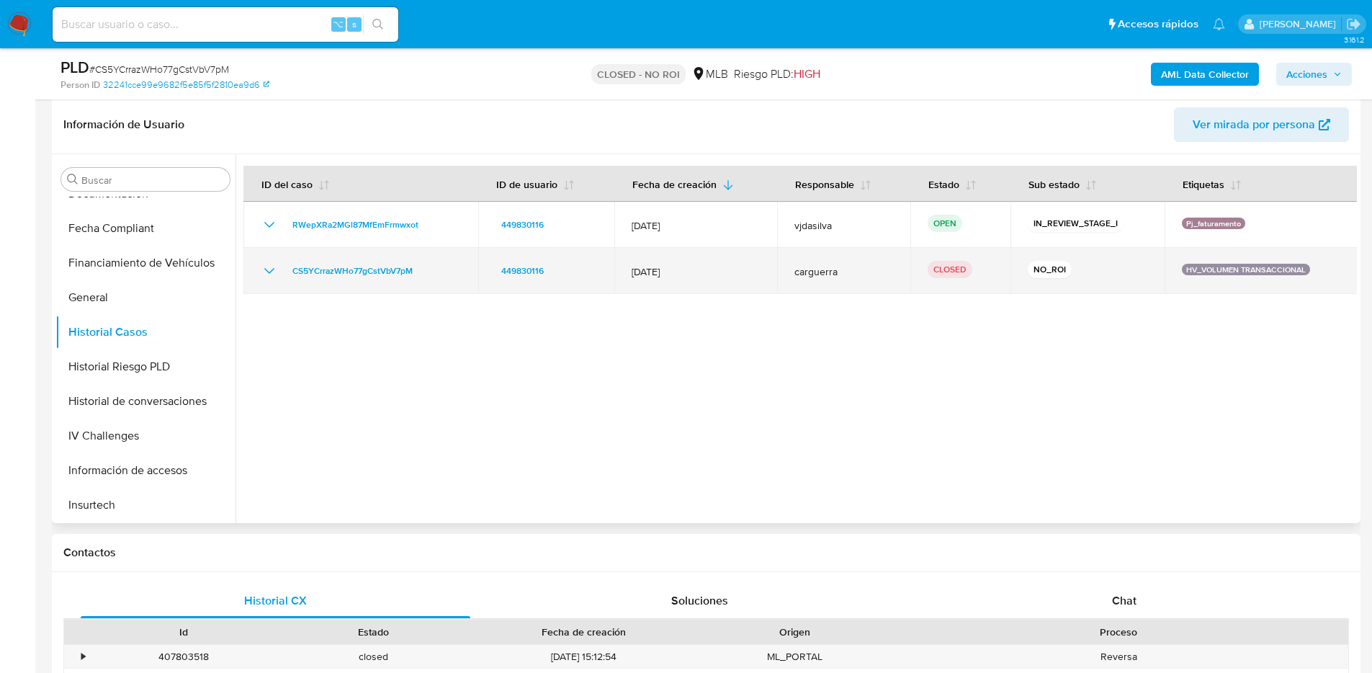
click at [269, 274] on icon "Mostrar/Ocultar" at bounding box center [269, 270] width 17 height 17
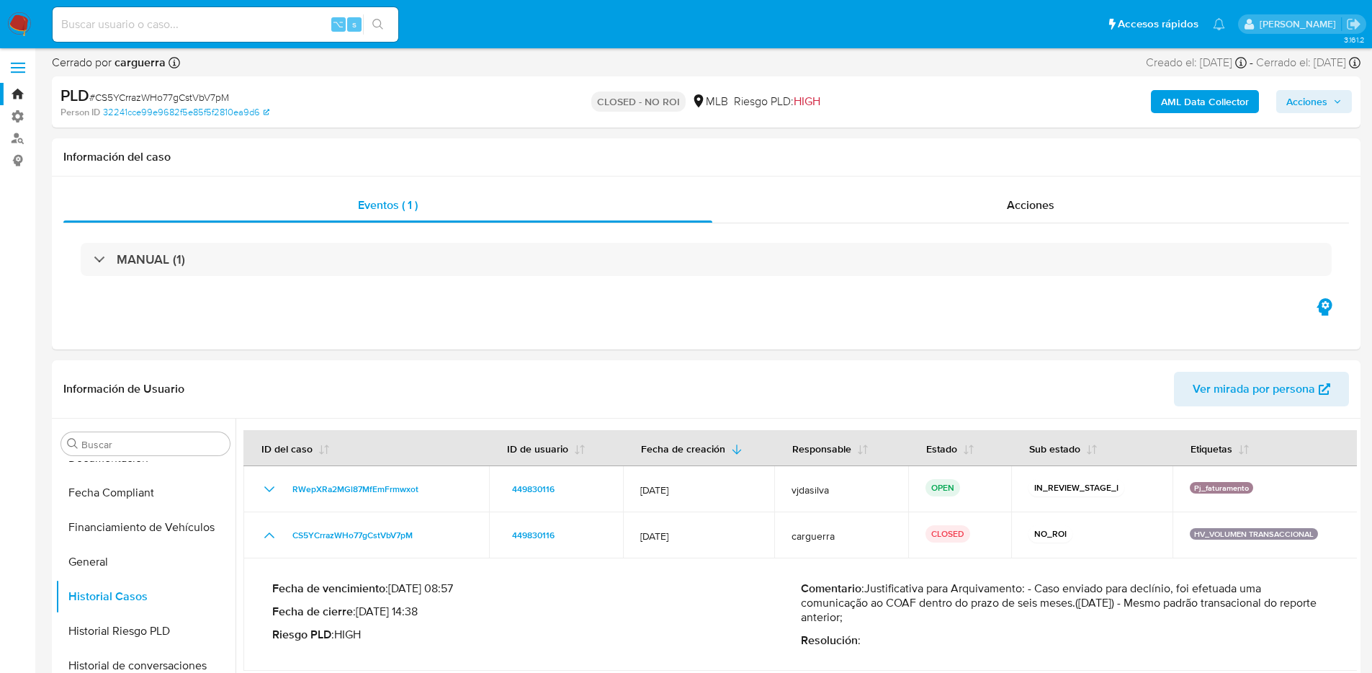
scroll to position [153, 0]
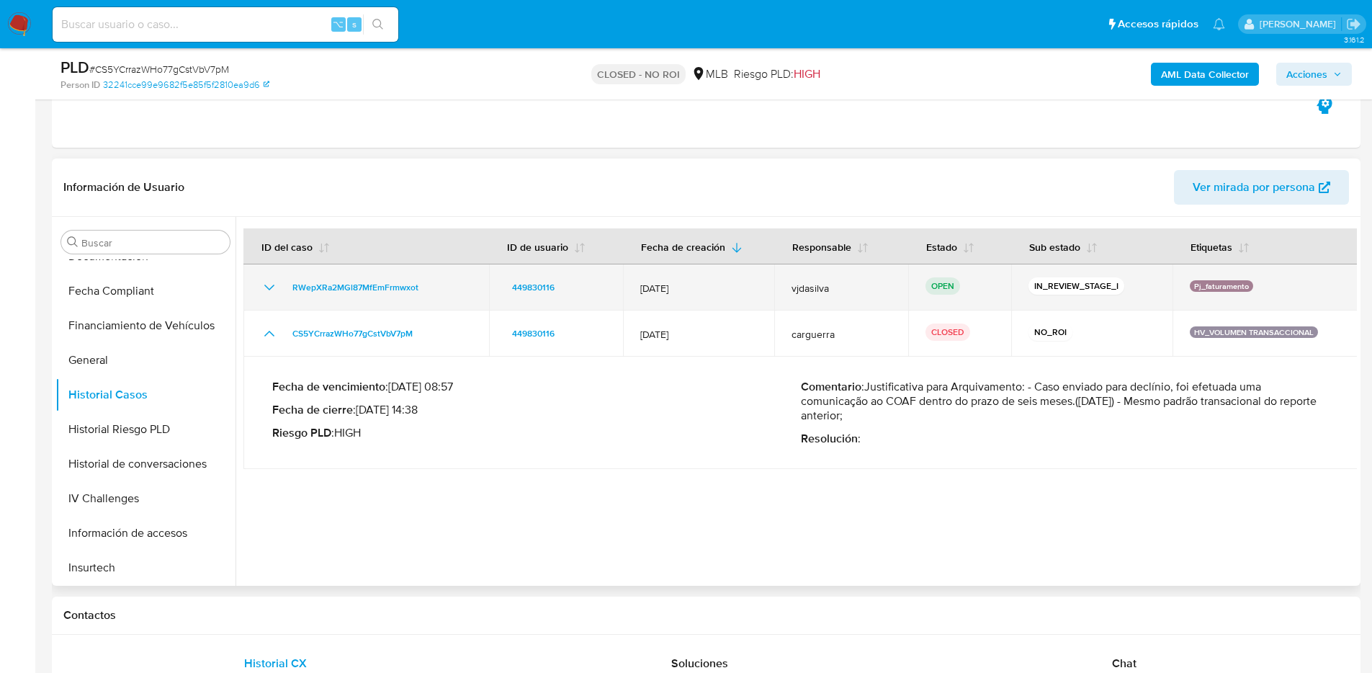
drag, startPoint x: 501, startPoint y: 287, endPoint x: 564, endPoint y: 292, distance: 62.9
click at [564, 292] on td "449830116" at bounding box center [556, 287] width 134 height 46
